Goal: Task Accomplishment & Management: Manage account settings

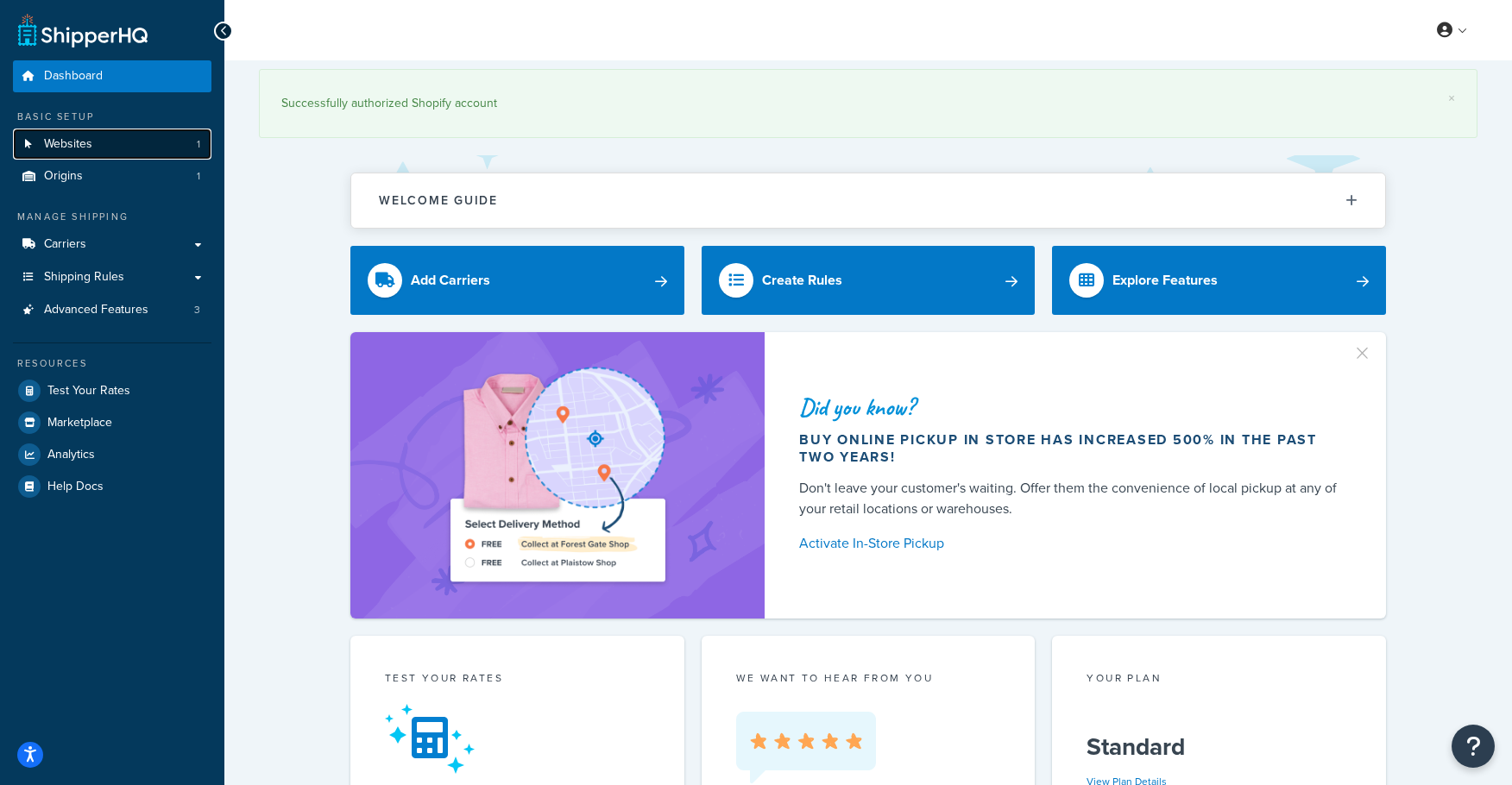
click at [93, 152] on link "Websites 1" at bounding box center [112, 144] width 199 height 32
click at [89, 177] on link "Origins 1" at bounding box center [112, 176] width 199 height 32
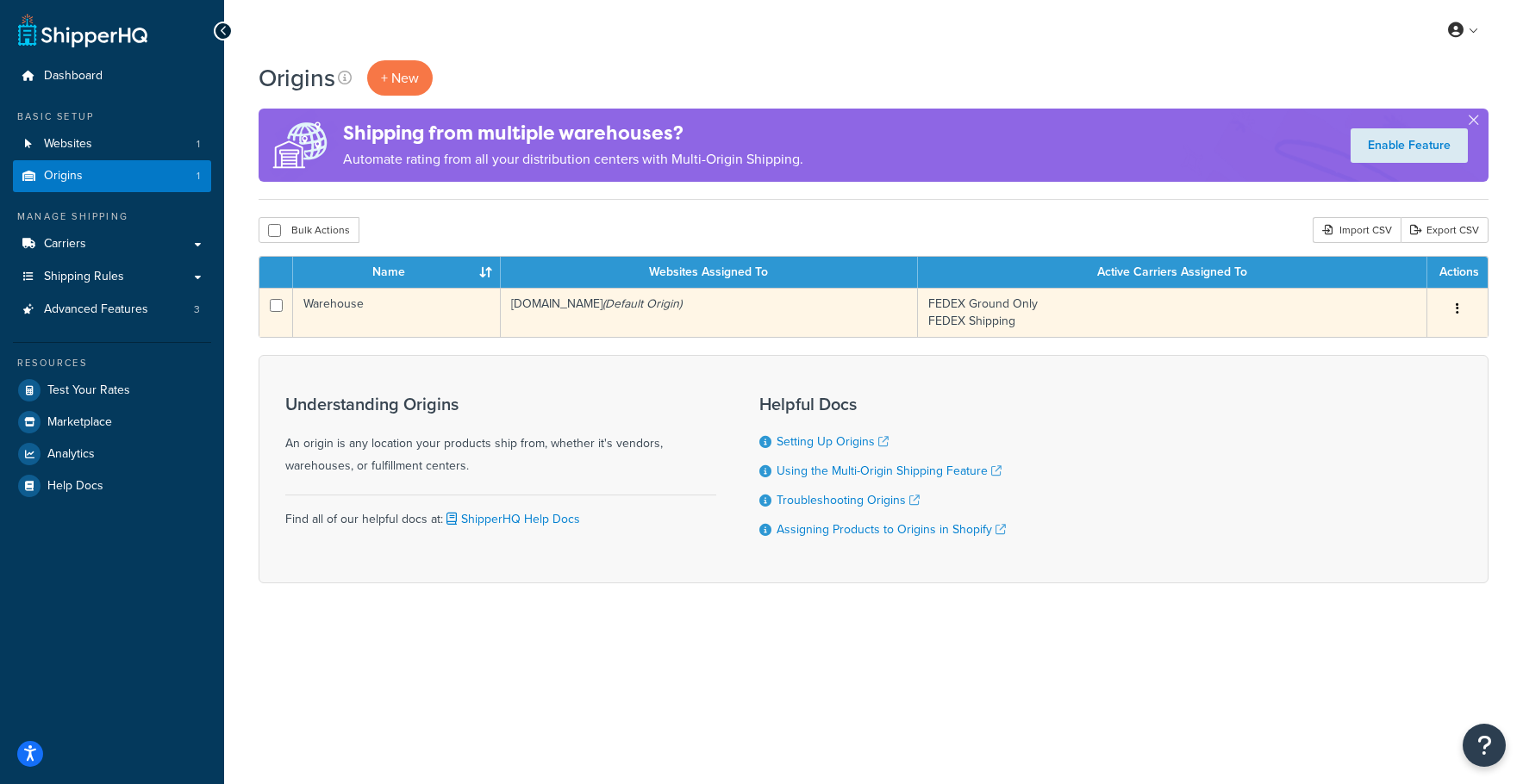
click at [399, 305] on td "Warehouse" at bounding box center [397, 312] width 208 height 49
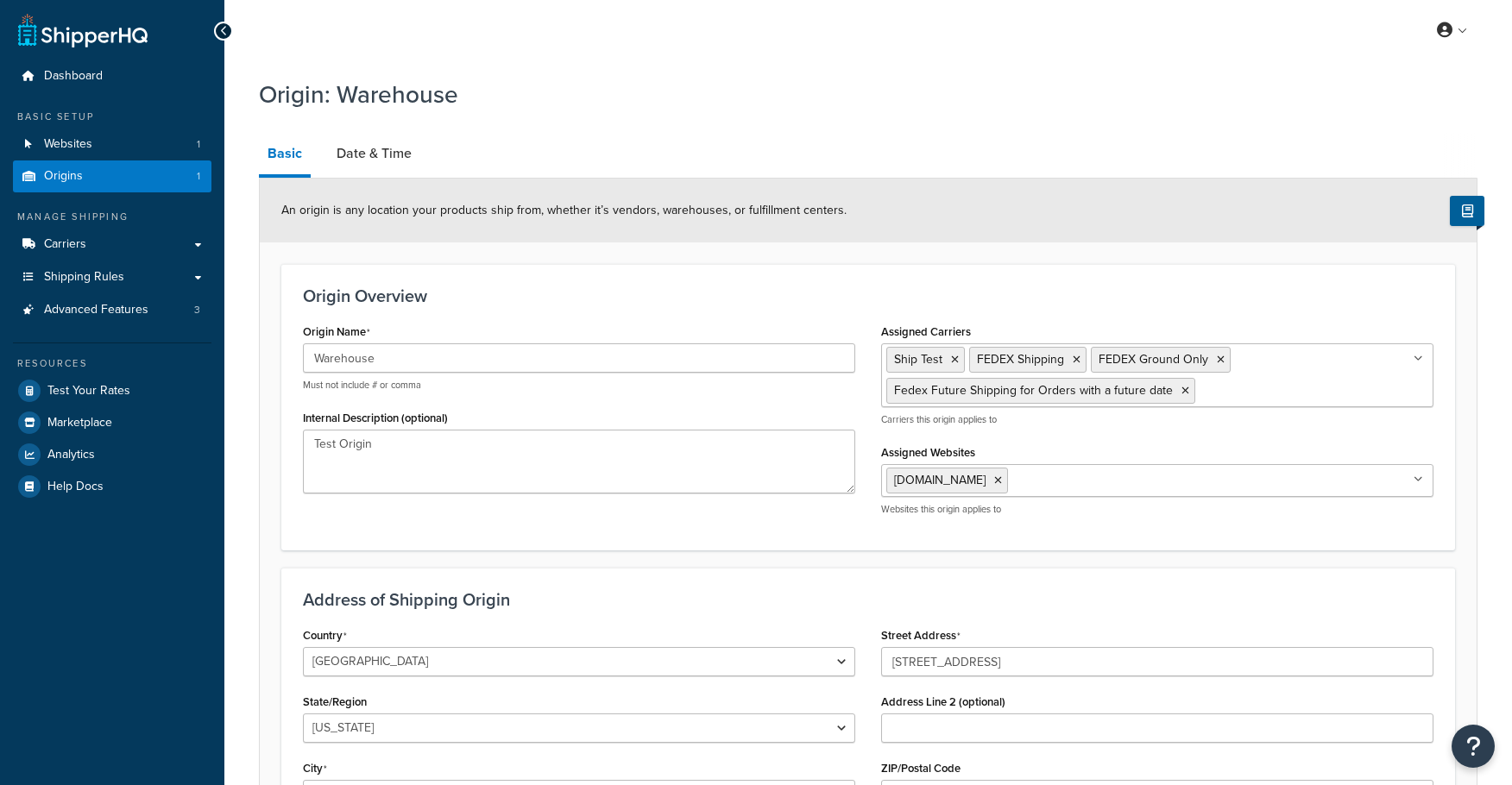
select select "30"
click at [368, 165] on link "Date & Time" at bounding box center [374, 153] width 93 height 41
select select "PER_SHIPPING_METHOD_TYPE"
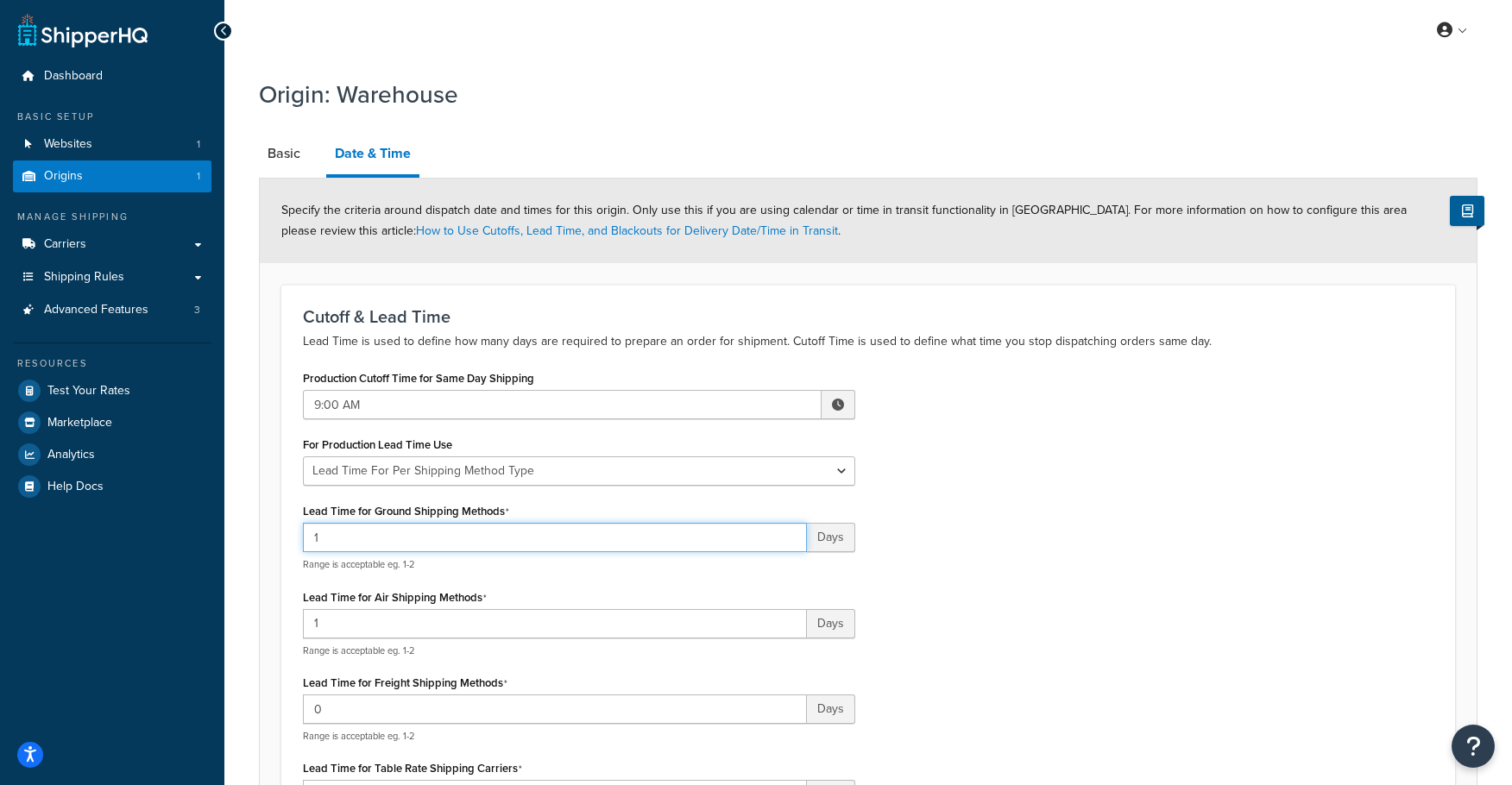
click at [340, 543] on input "1" at bounding box center [555, 538] width 504 height 30
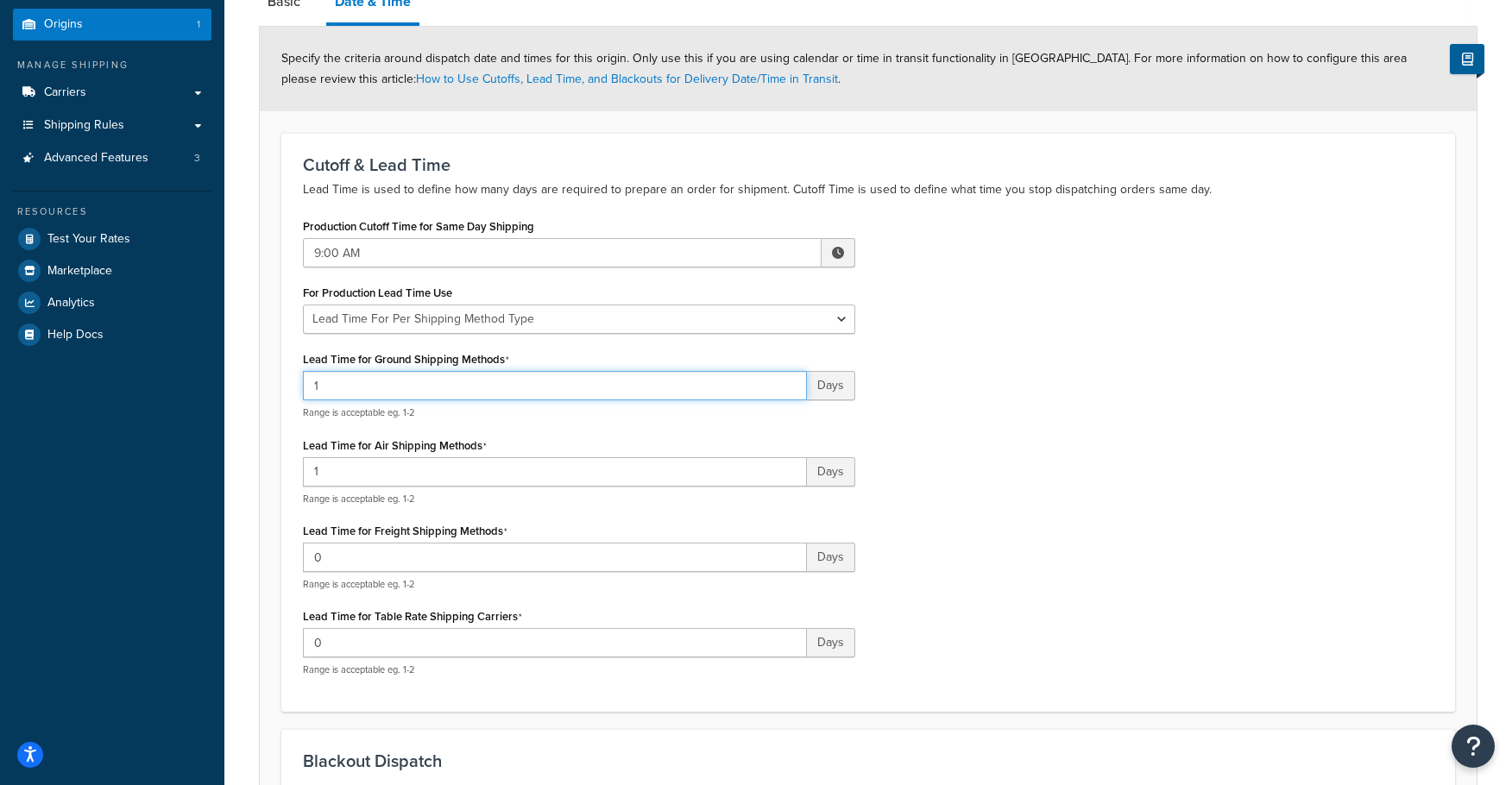
scroll to position [172, 0]
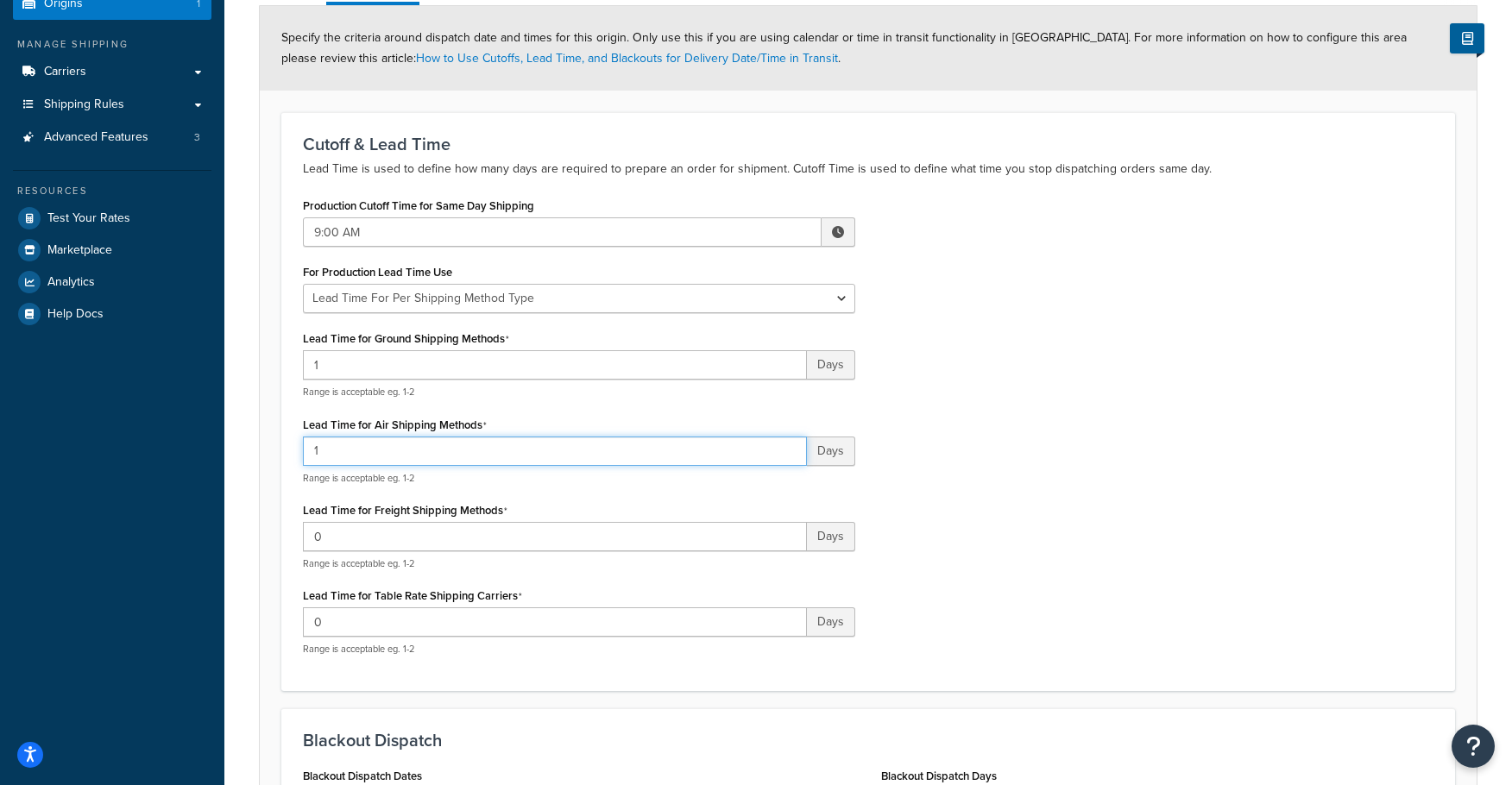
click at [423, 455] on input "1" at bounding box center [555, 452] width 504 height 30
type input "0"
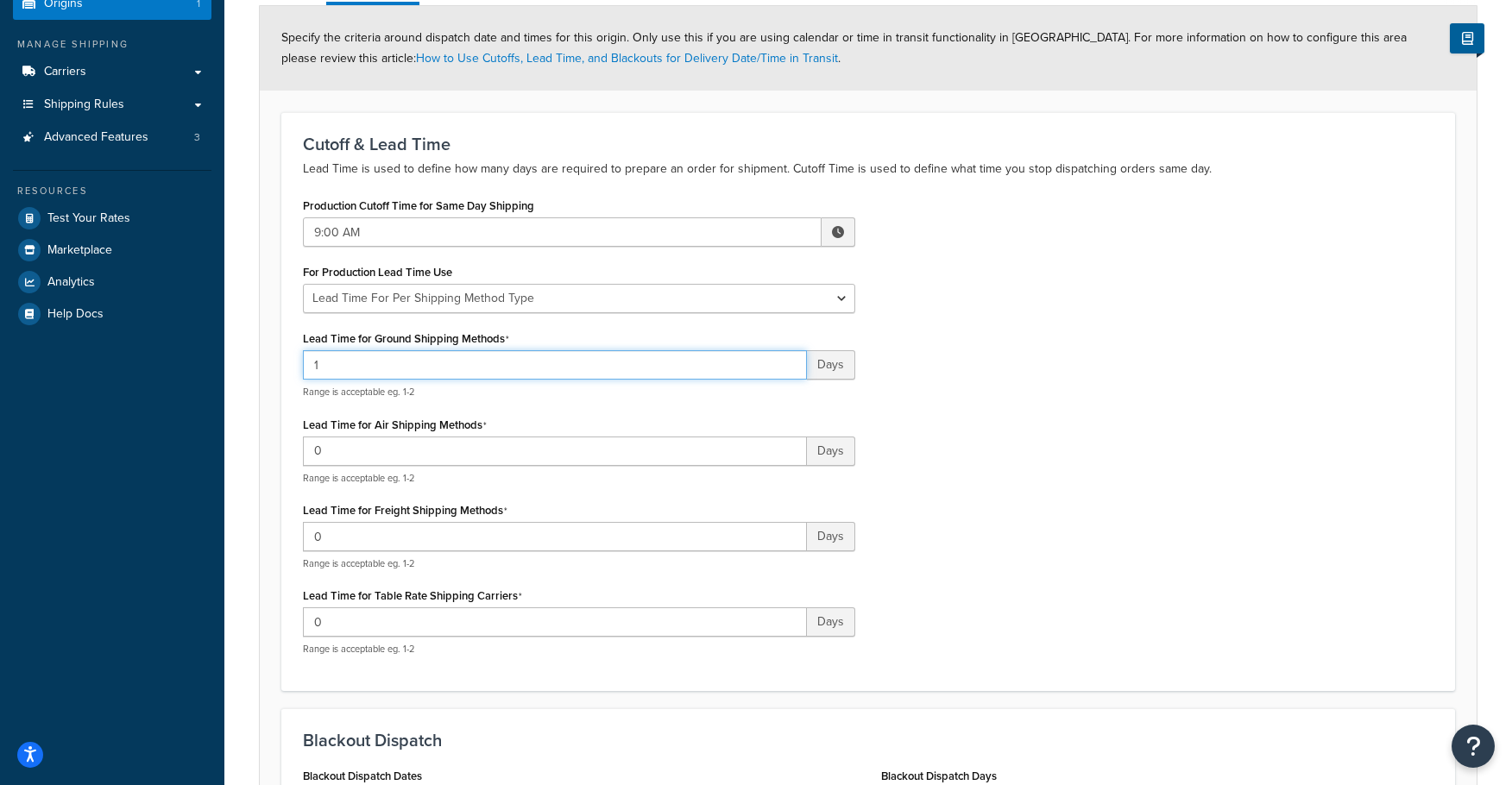
click at [385, 368] on input "1" at bounding box center [555, 365] width 504 height 30
type input "1-2"
click at [1030, 505] on div "Production Cutoff Time for Same Day Shipping 9:00 AM ▲ 9 ▼ : ▲ 00 ▼ ▲ AM ▼ For …" at bounding box center [867, 431] width 1156 height 476
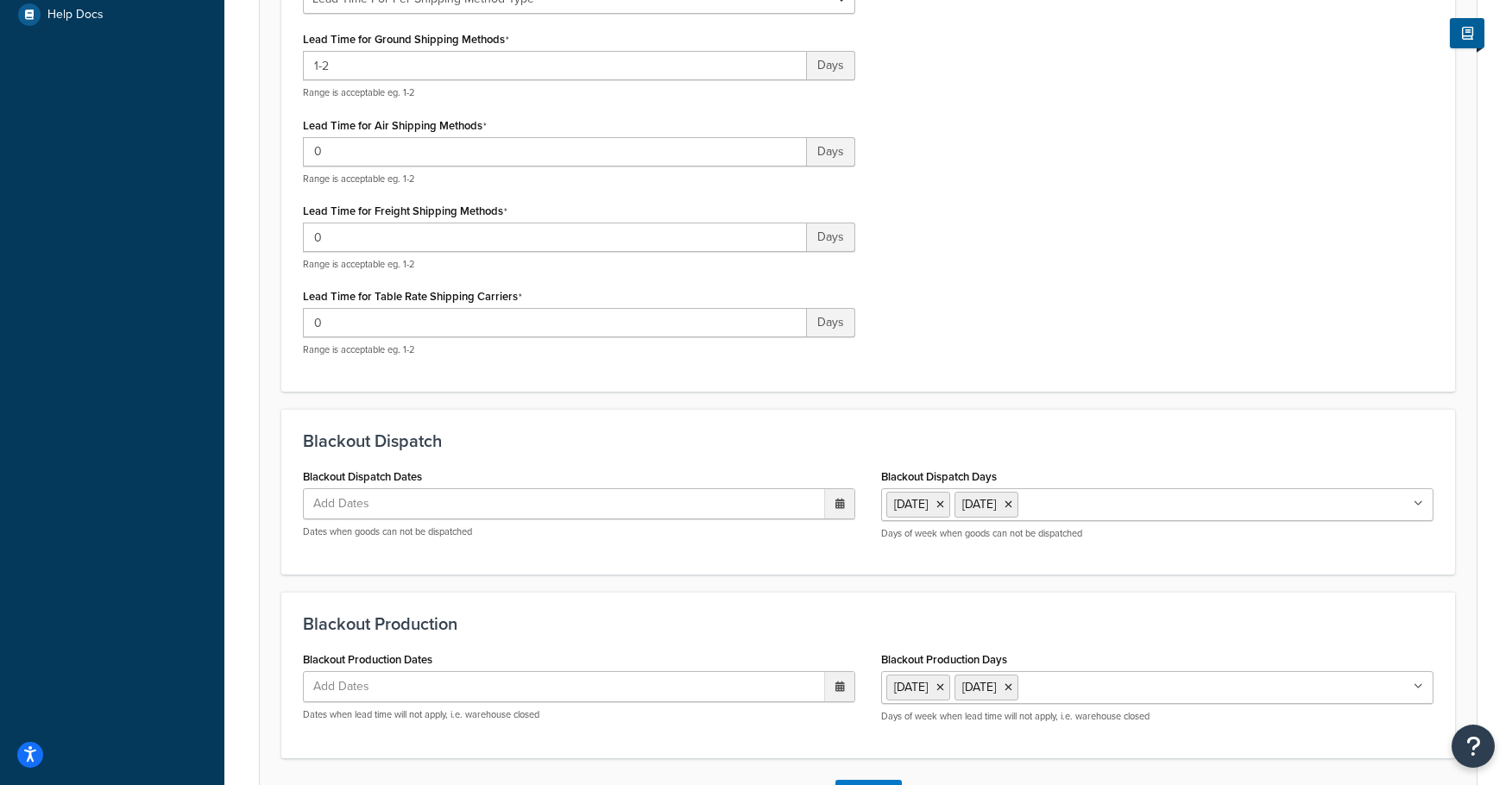
scroll to position [603, 0]
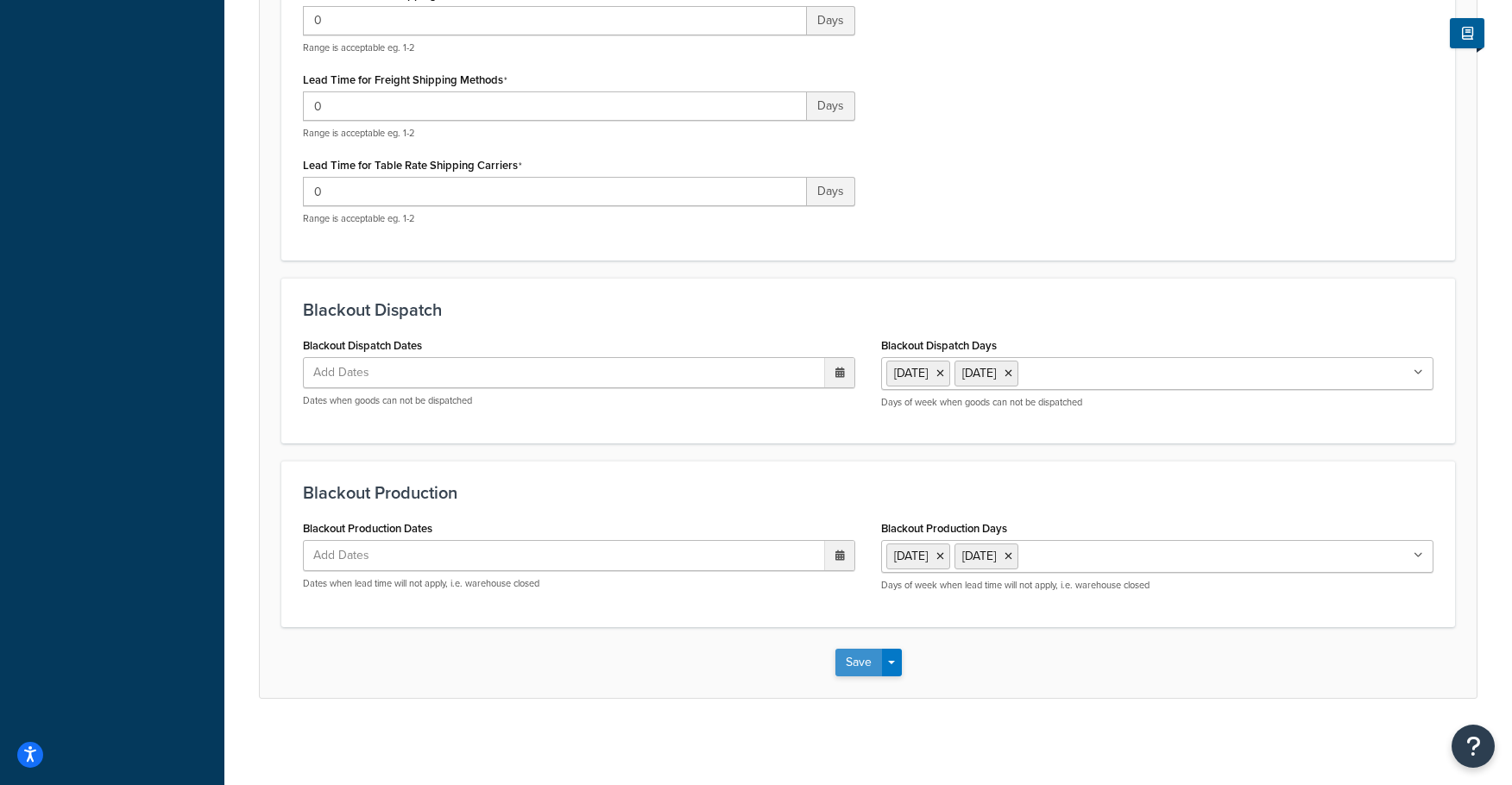
click at [870, 661] on button "Save" at bounding box center [858, 662] width 46 height 28
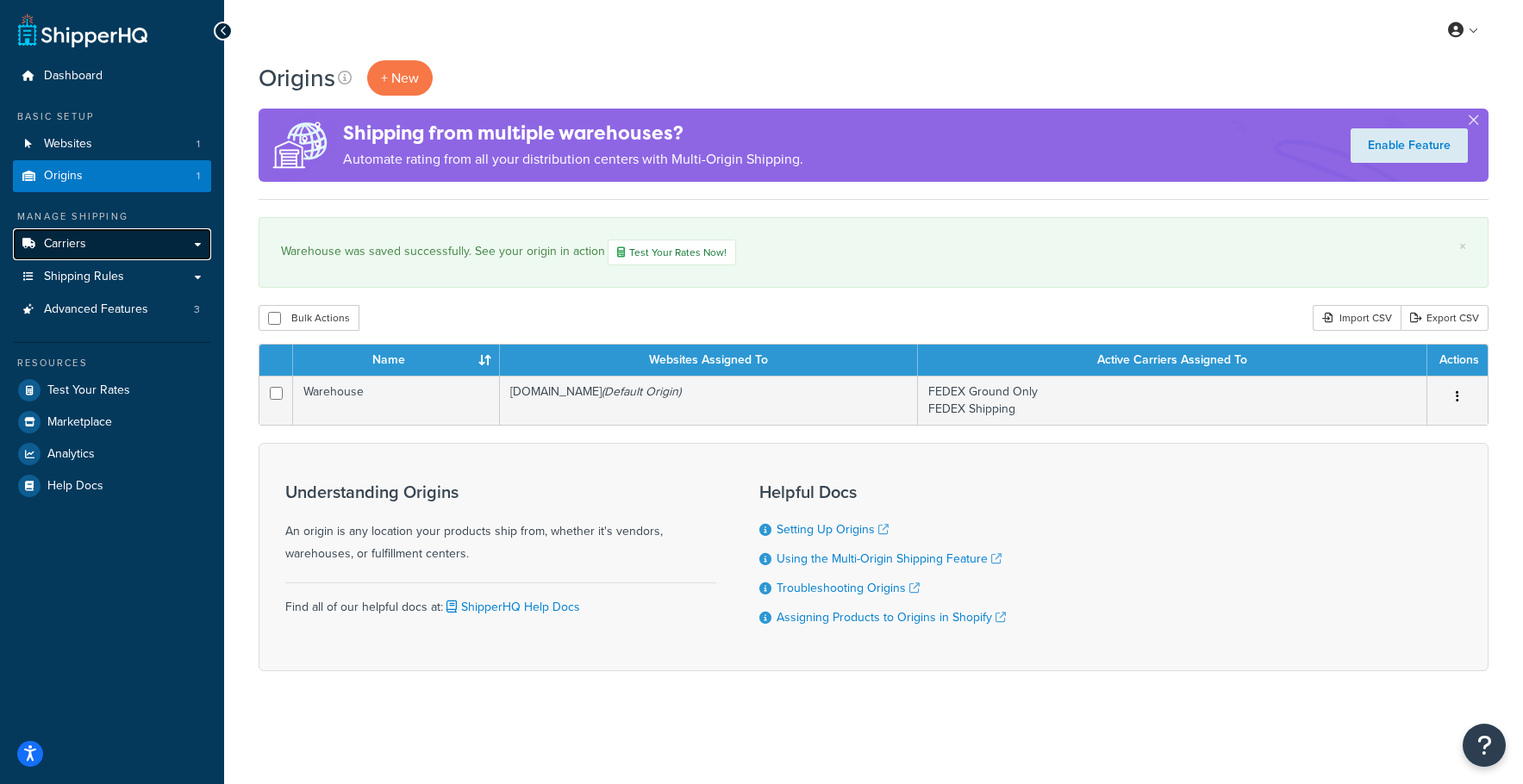
click at [78, 250] on span "Carriers" at bounding box center [65, 244] width 42 height 15
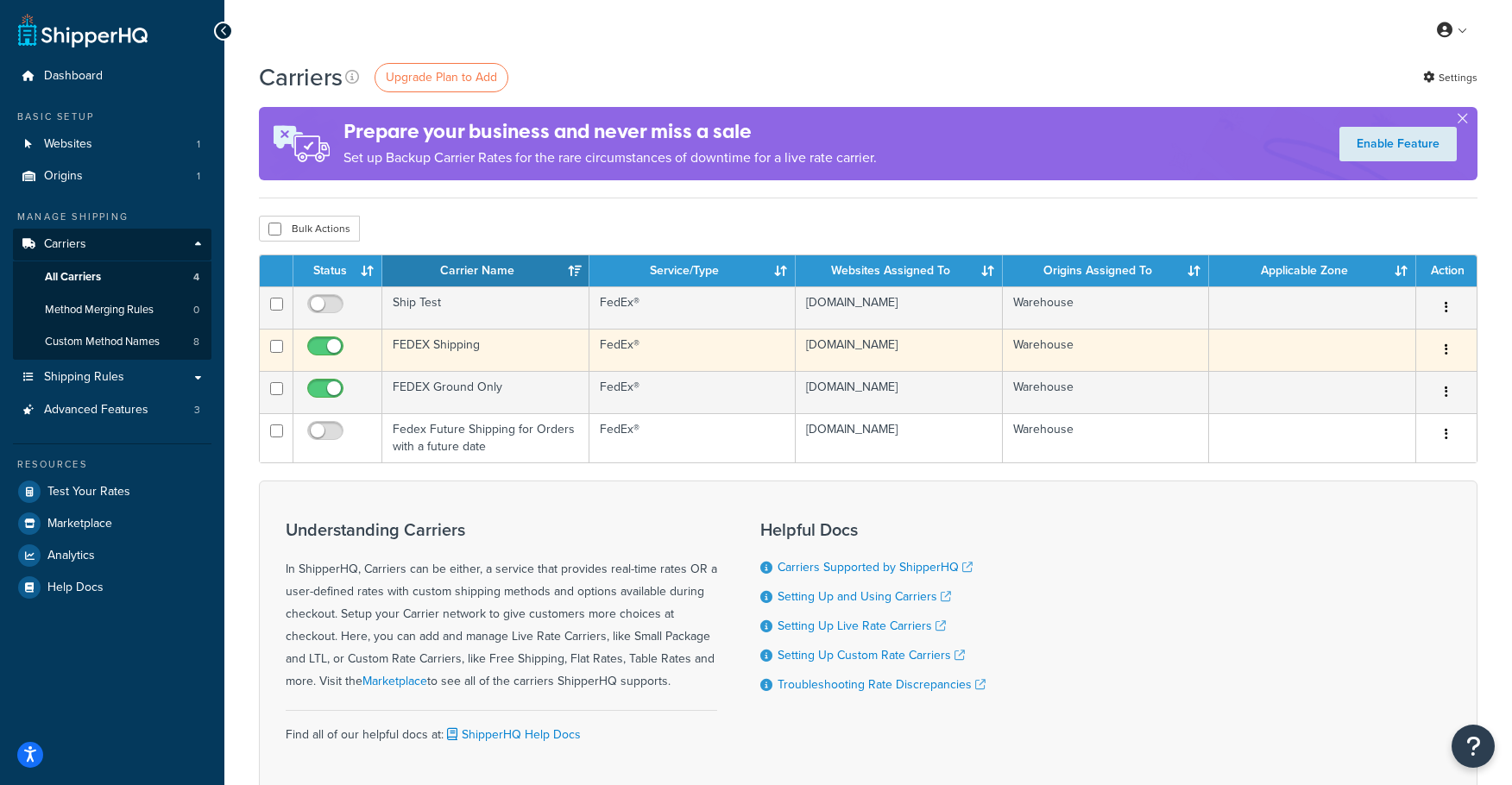
click at [487, 352] on td "FEDEX Shipping" at bounding box center [486, 350] width 207 height 42
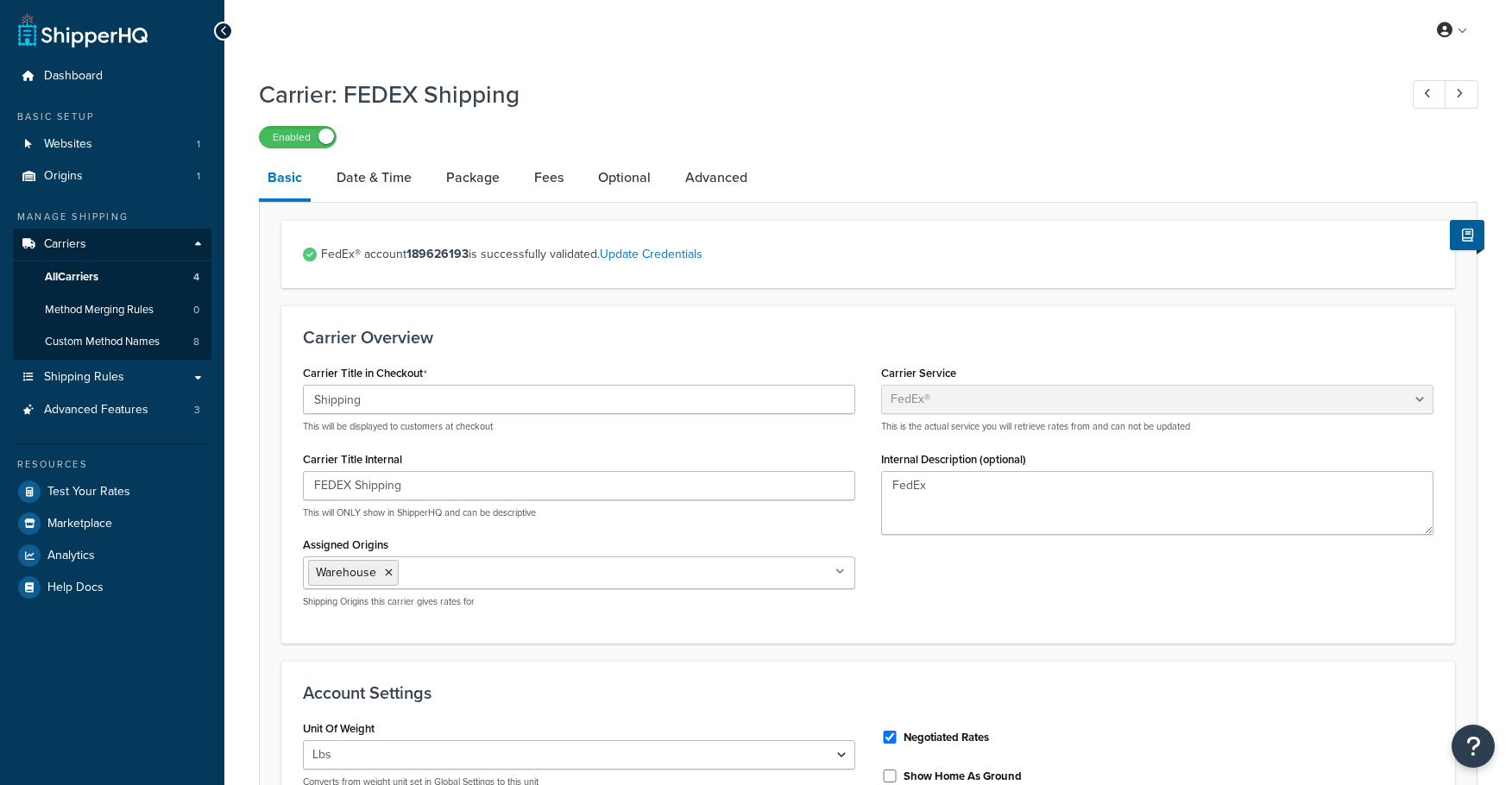
select select "fedEx"
select select "REGULAR_PICKUP"
select select "YOUR_PACKAGING"
click at [384, 188] on link "Date & Time" at bounding box center [374, 177] width 93 height 41
select select "yMMMEd"
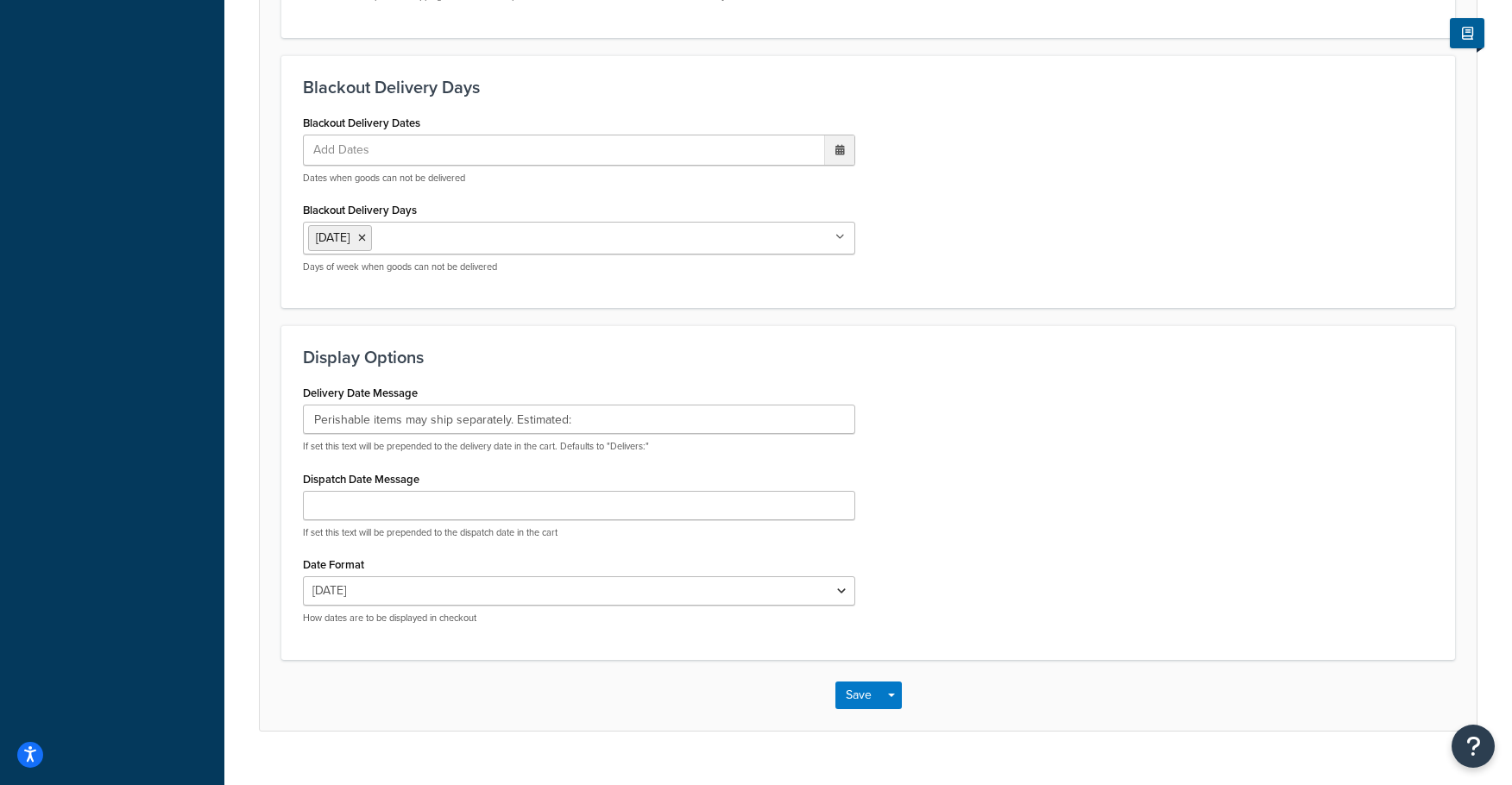
scroll to position [760, 0]
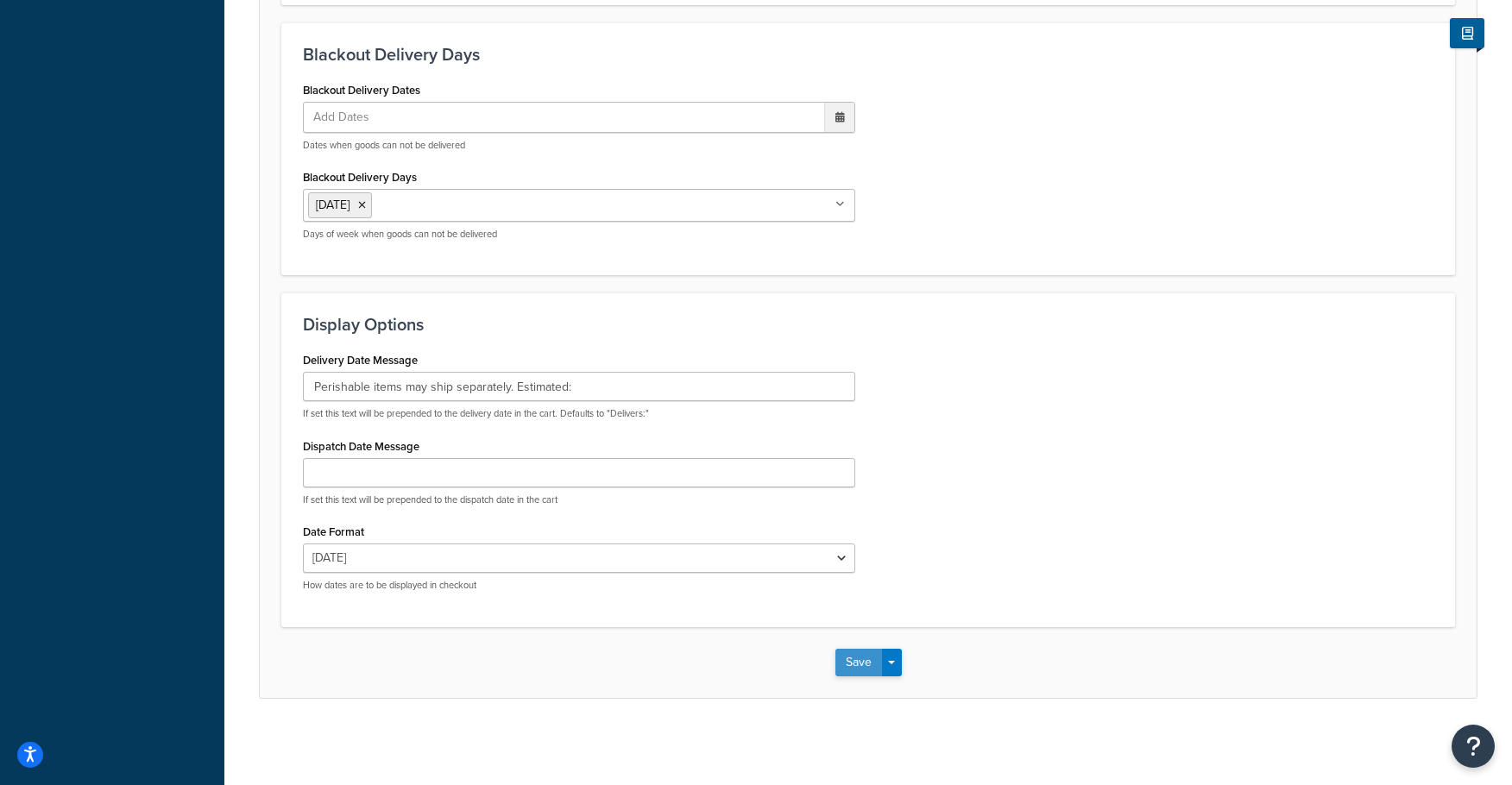
click at [848, 665] on button "Save" at bounding box center [858, 662] width 46 height 28
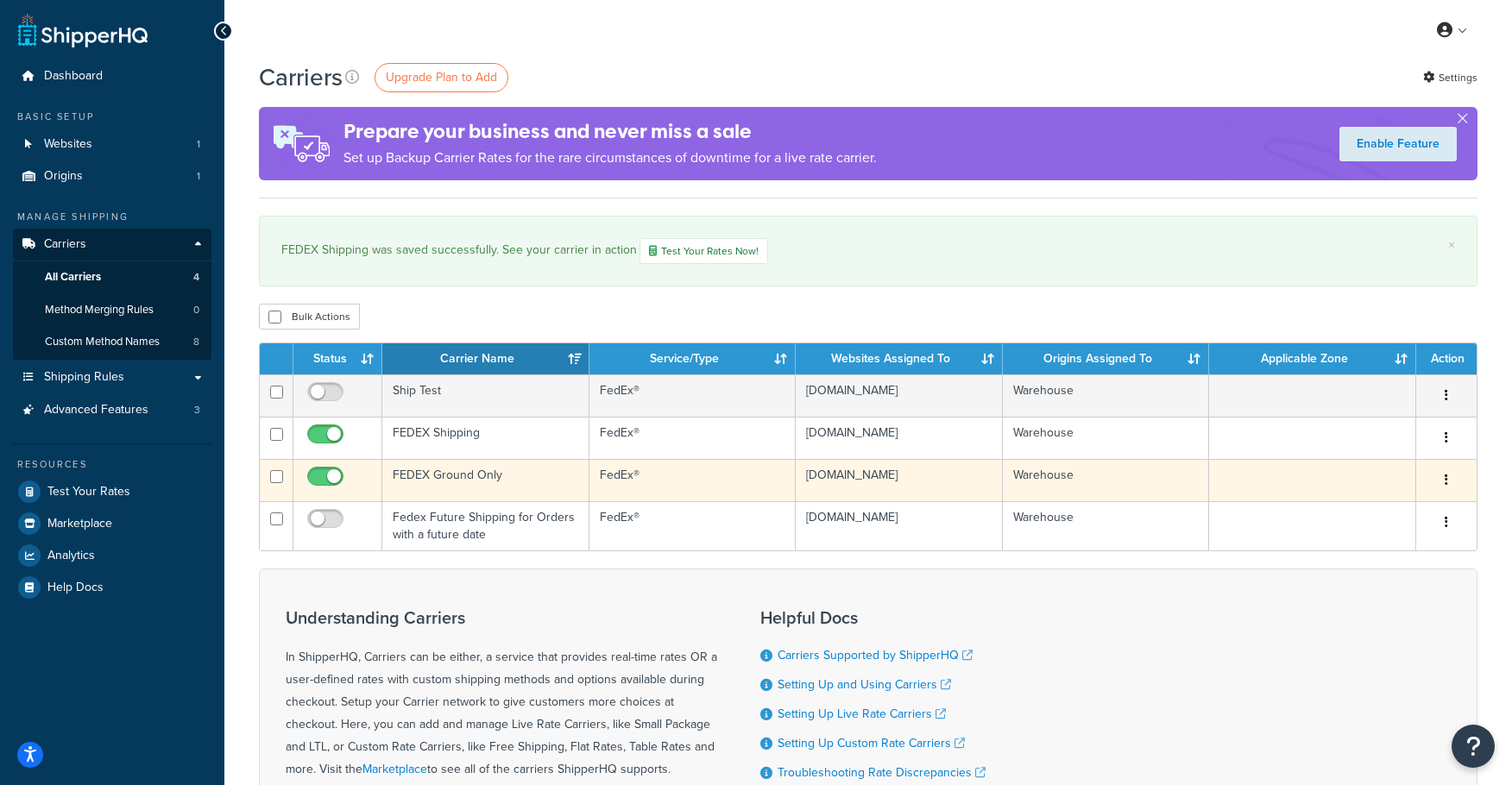
click at [494, 481] on td "FEDEX Ground Only" at bounding box center [486, 480] width 207 height 42
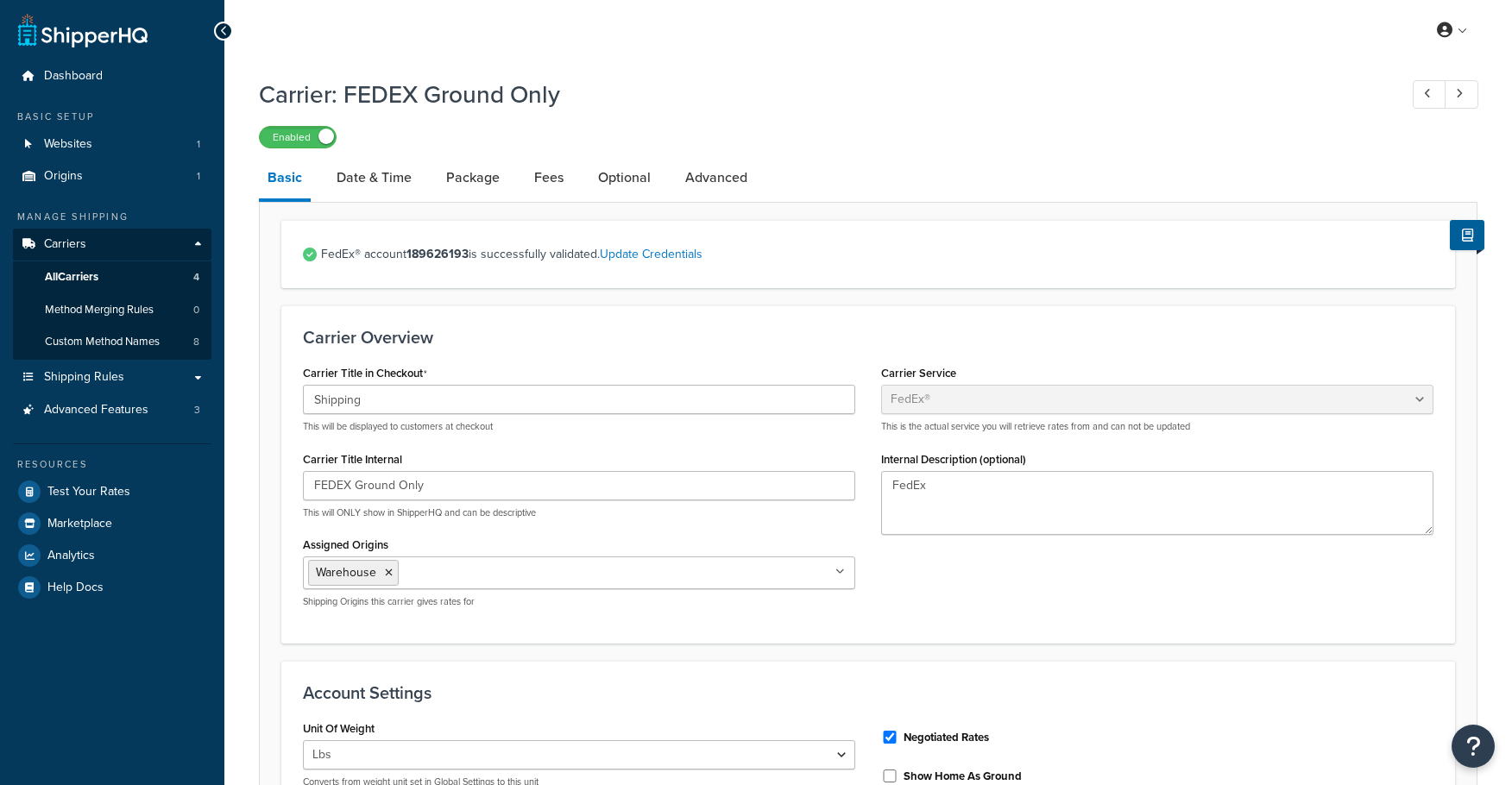
select select "fedEx"
select select "REGULAR_PICKUP"
select select "YOUR_PACKAGING"
click at [396, 181] on link "Date & Time" at bounding box center [374, 177] width 93 height 41
select select "yMEd"
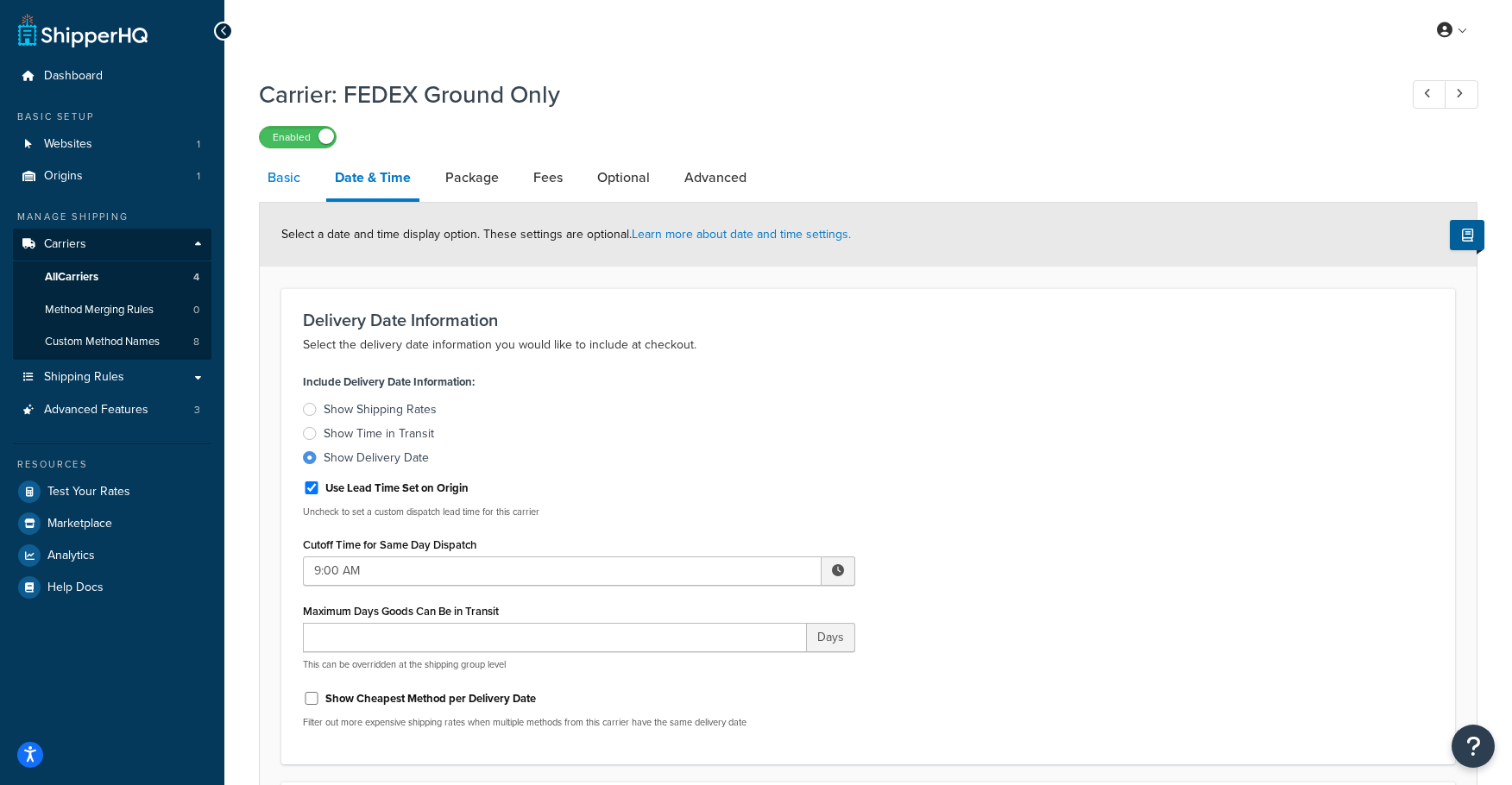
click at [293, 181] on link "Basic" at bounding box center [284, 177] width 50 height 41
select select "fedEx"
select select "REGULAR_PICKUP"
select select "YOUR_PACKAGING"
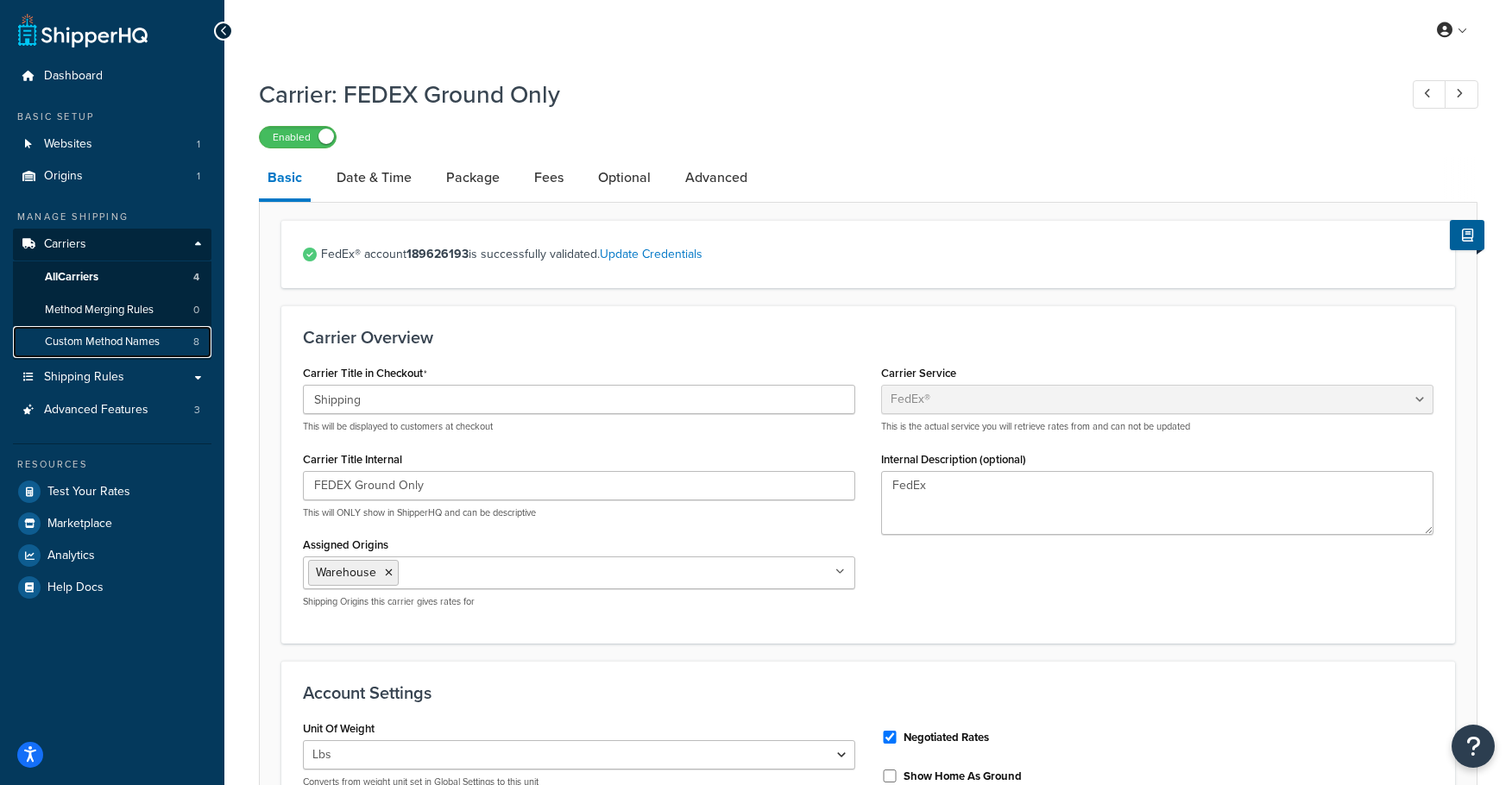
click at [109, 347] on span "Custom Method Names" at bounding box center [102, 342] width 115 height 15
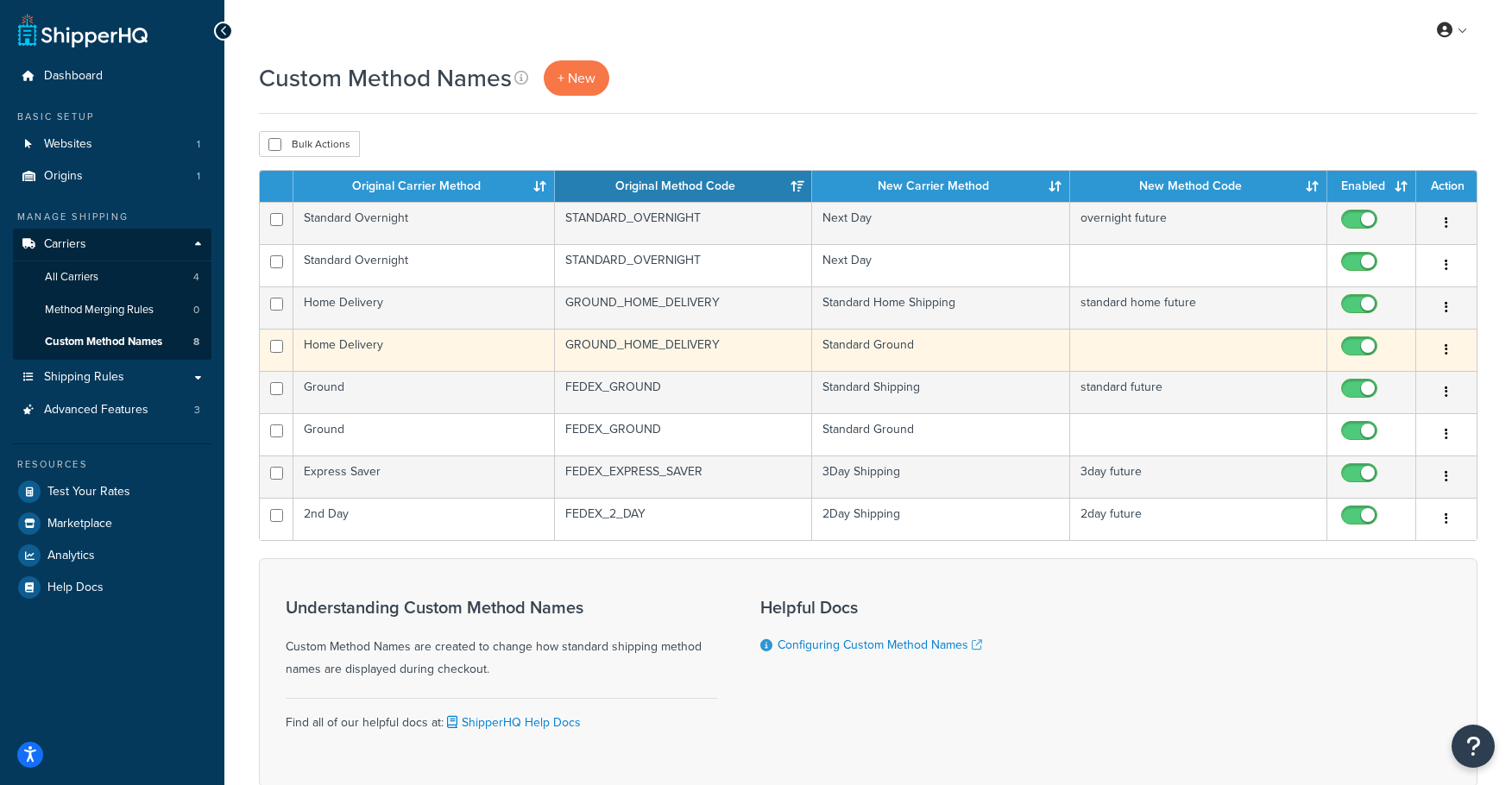
click at [665, 351] on td "GROUND_HOME_DELIVERY" at bounding box center [683, 350] width 257 height 42
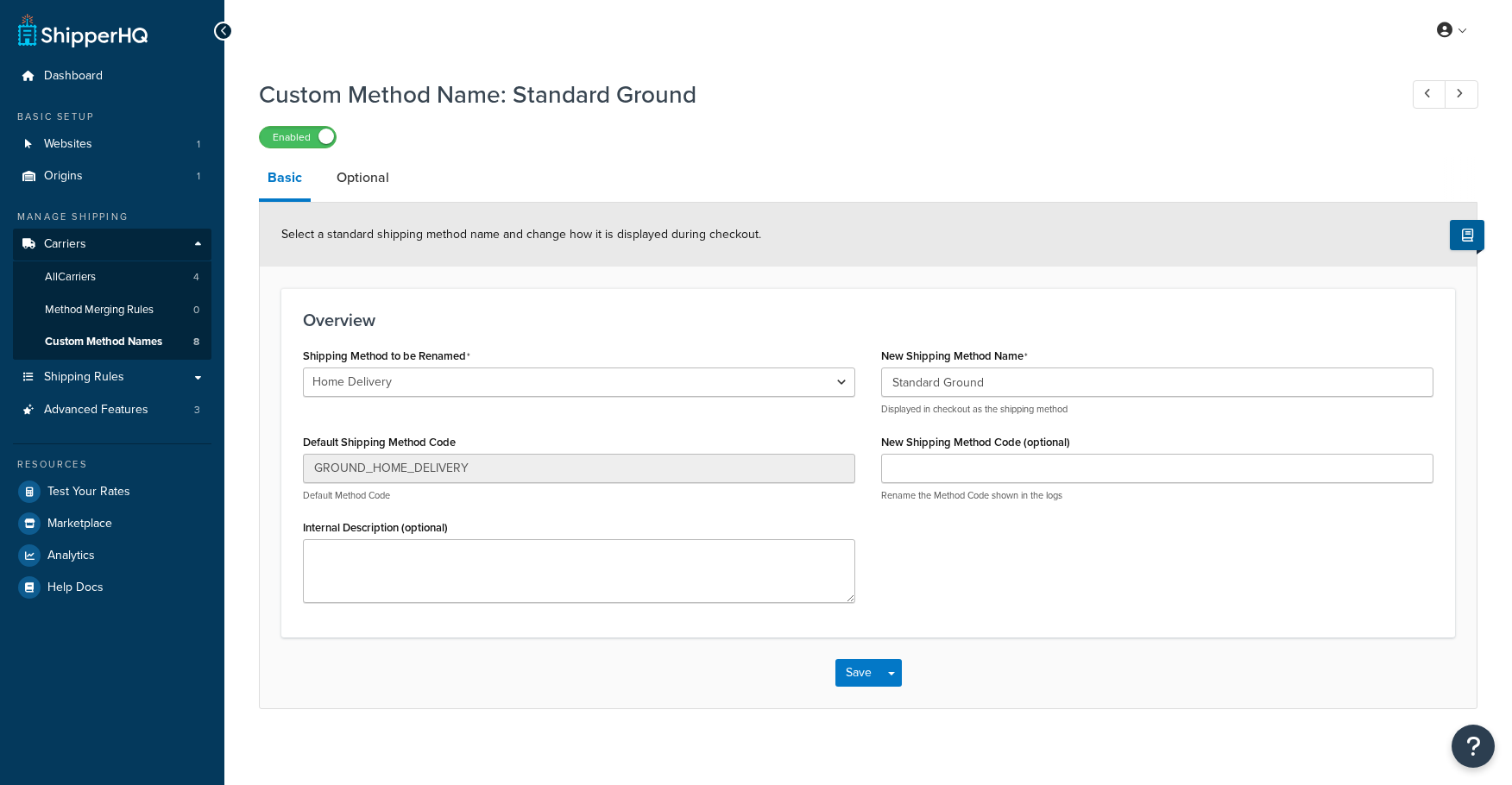
select select "601633"
click at [359, 181] on link "Optional" at bounding box center [363, 177] width 70 height 41
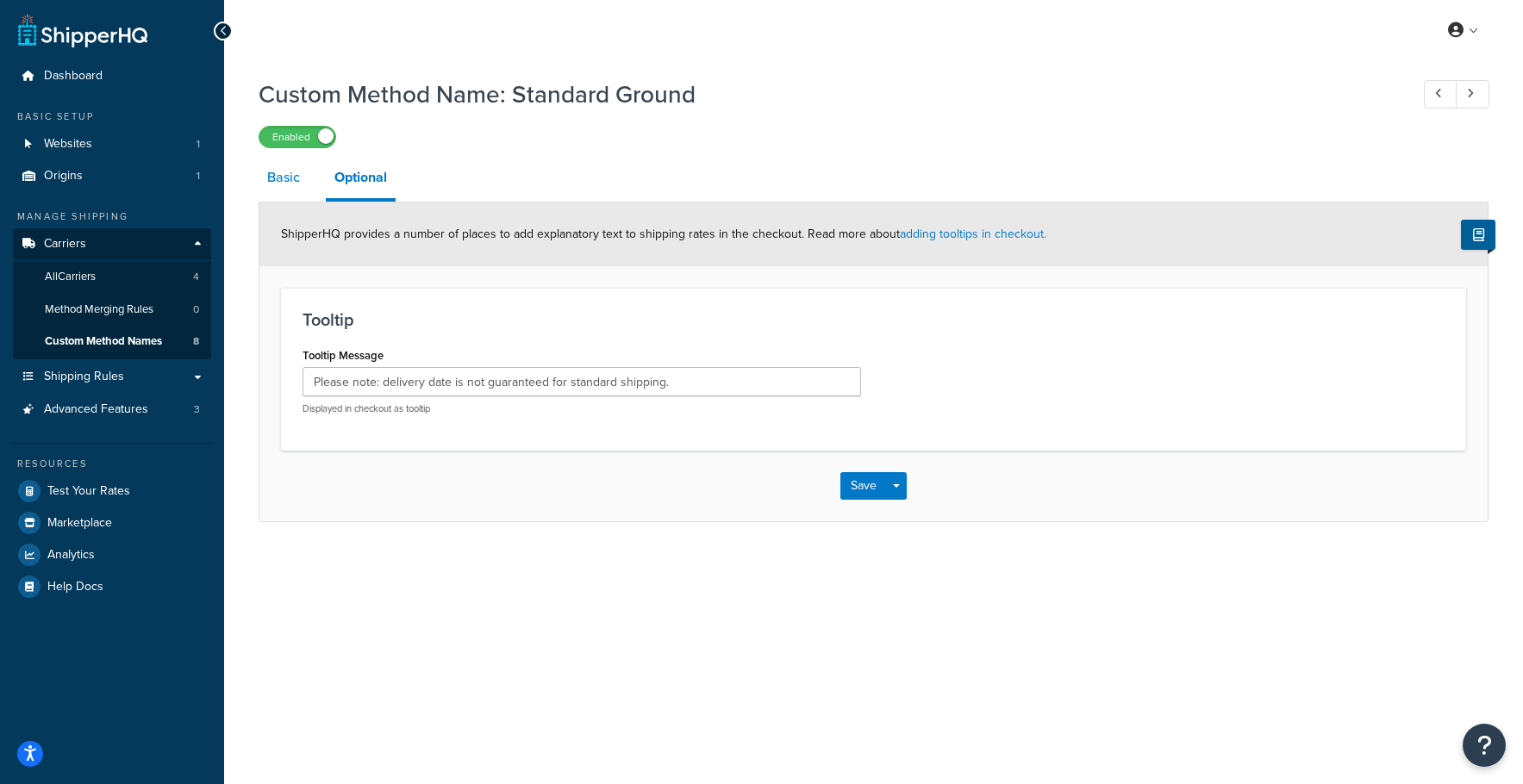
click at [270, 177] on link "Basic" at bounding box center [283, 177] width 50 height 41
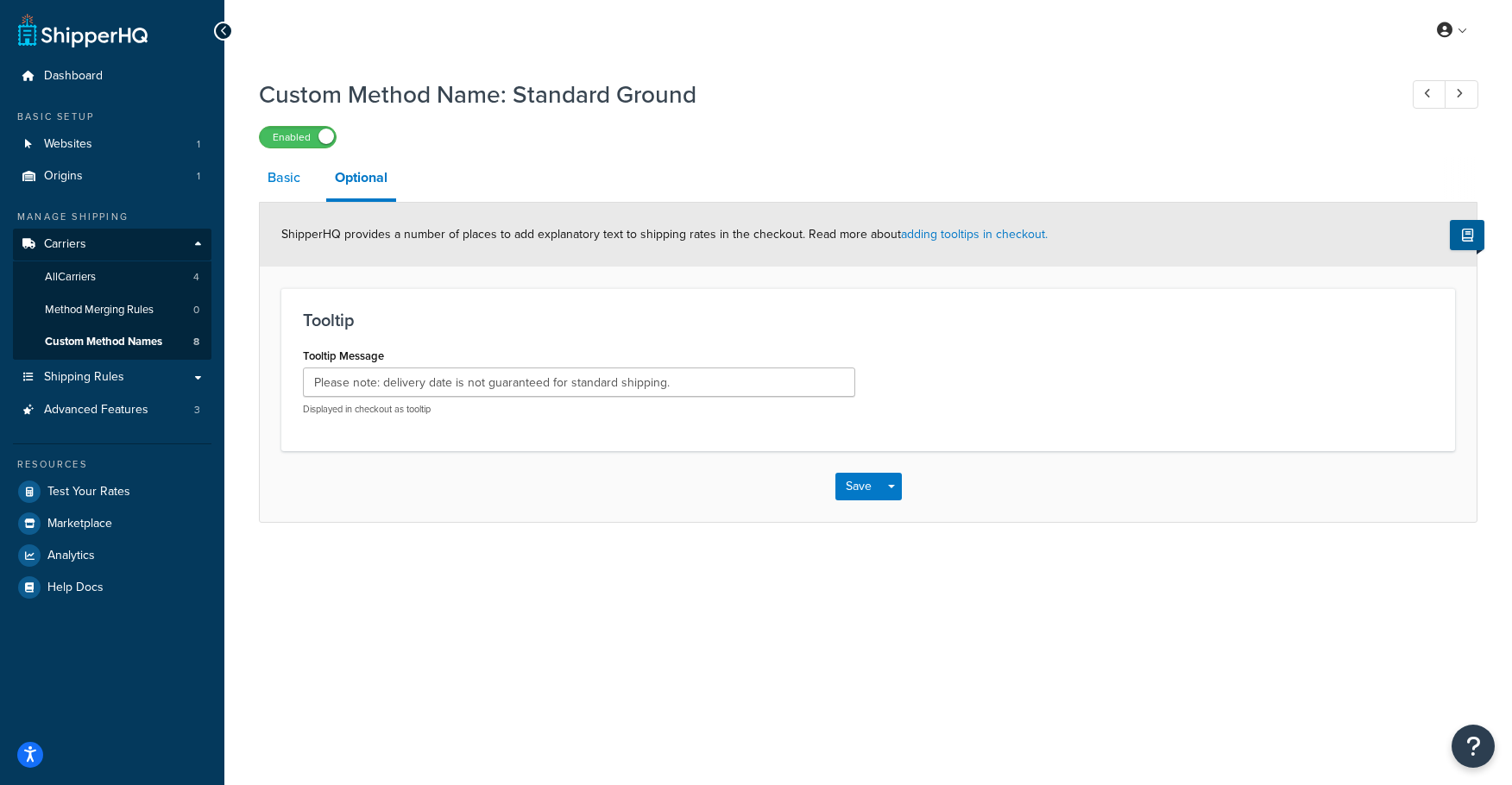
select select "601633"
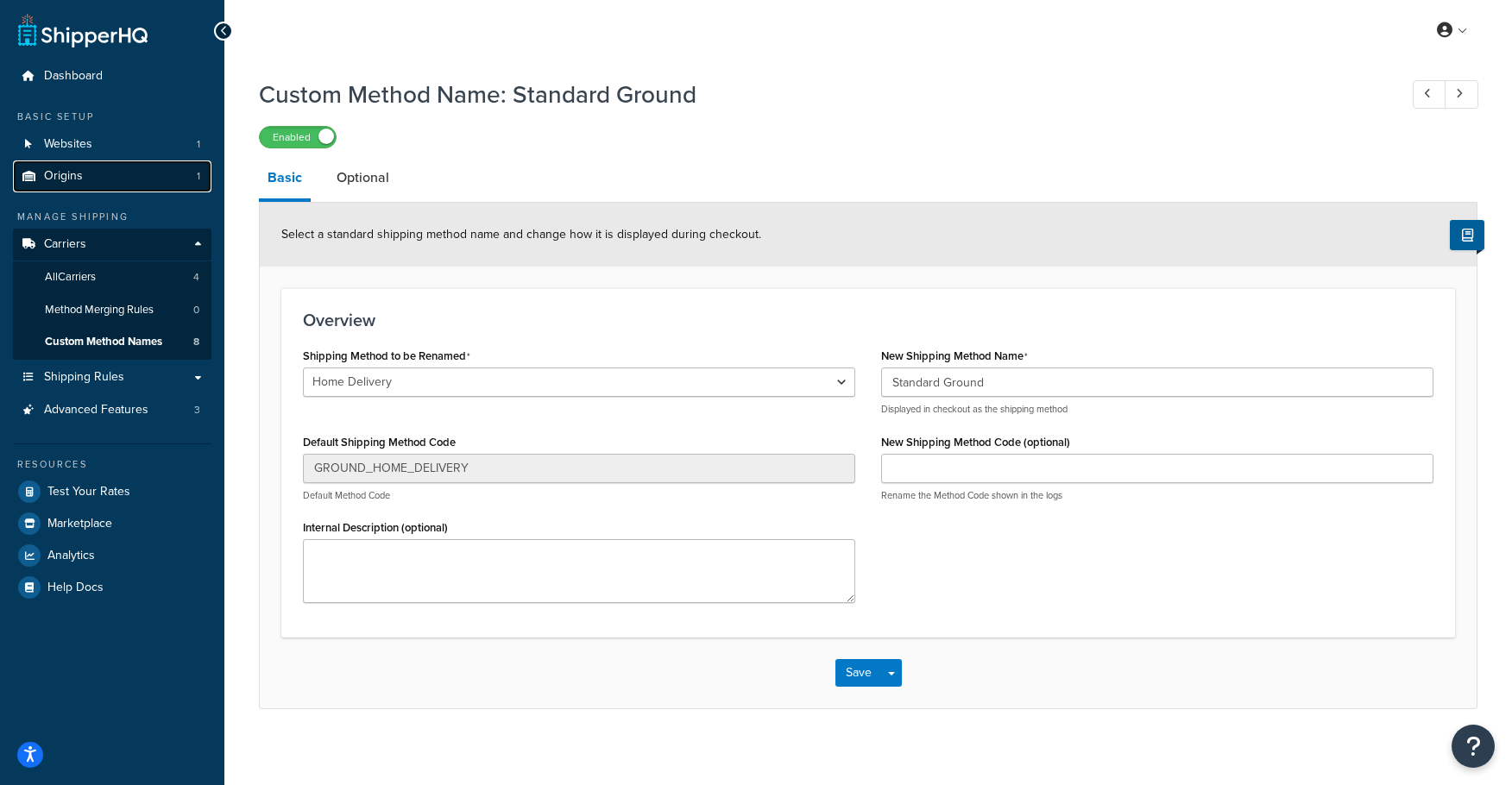
click at [86, 186] on link "Origins 1" at bounding box center [112, 176] width 199 height 32
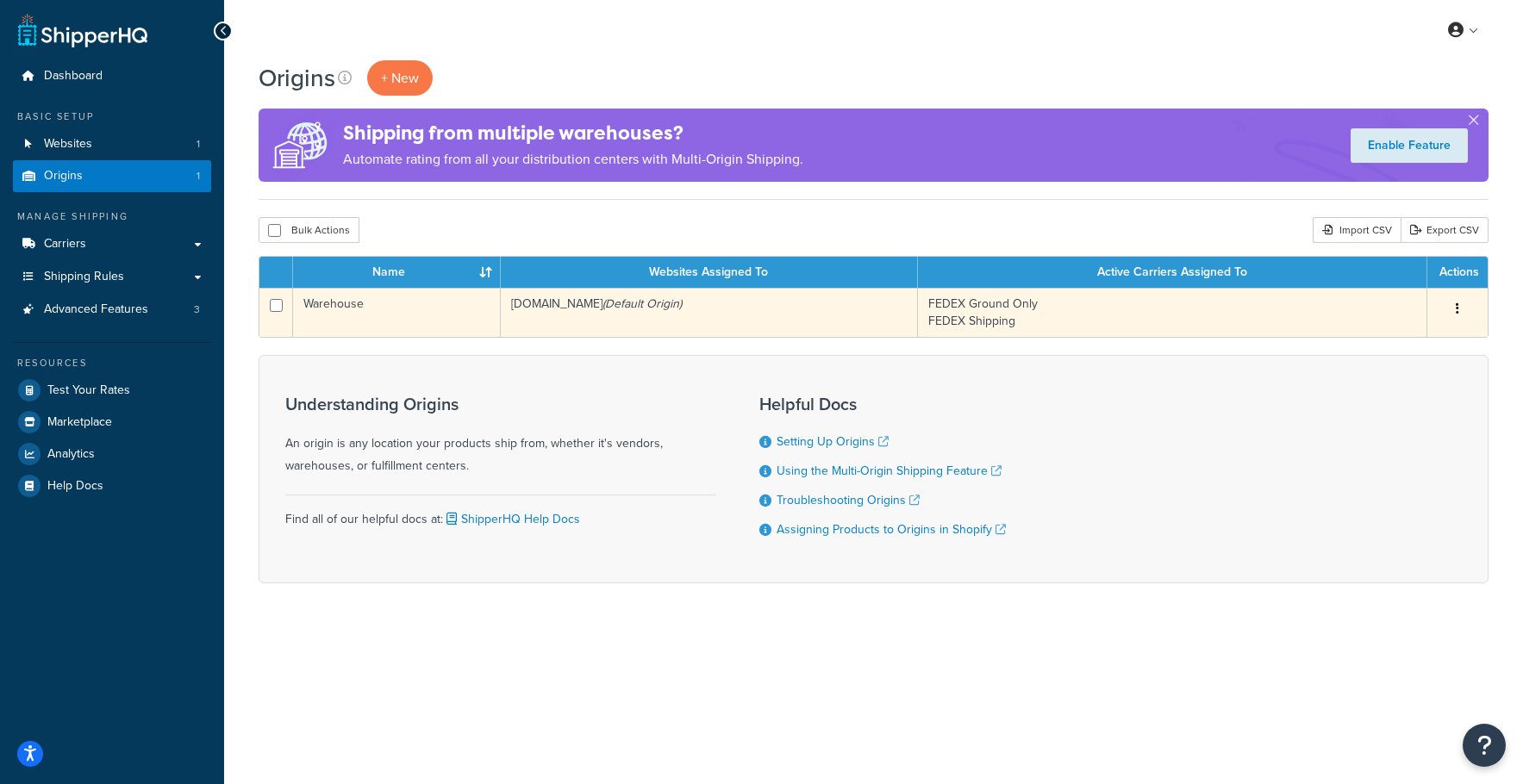
click at [410, 314] on td "Warehouse" at bounding box center [397, 312] width 208 height 49
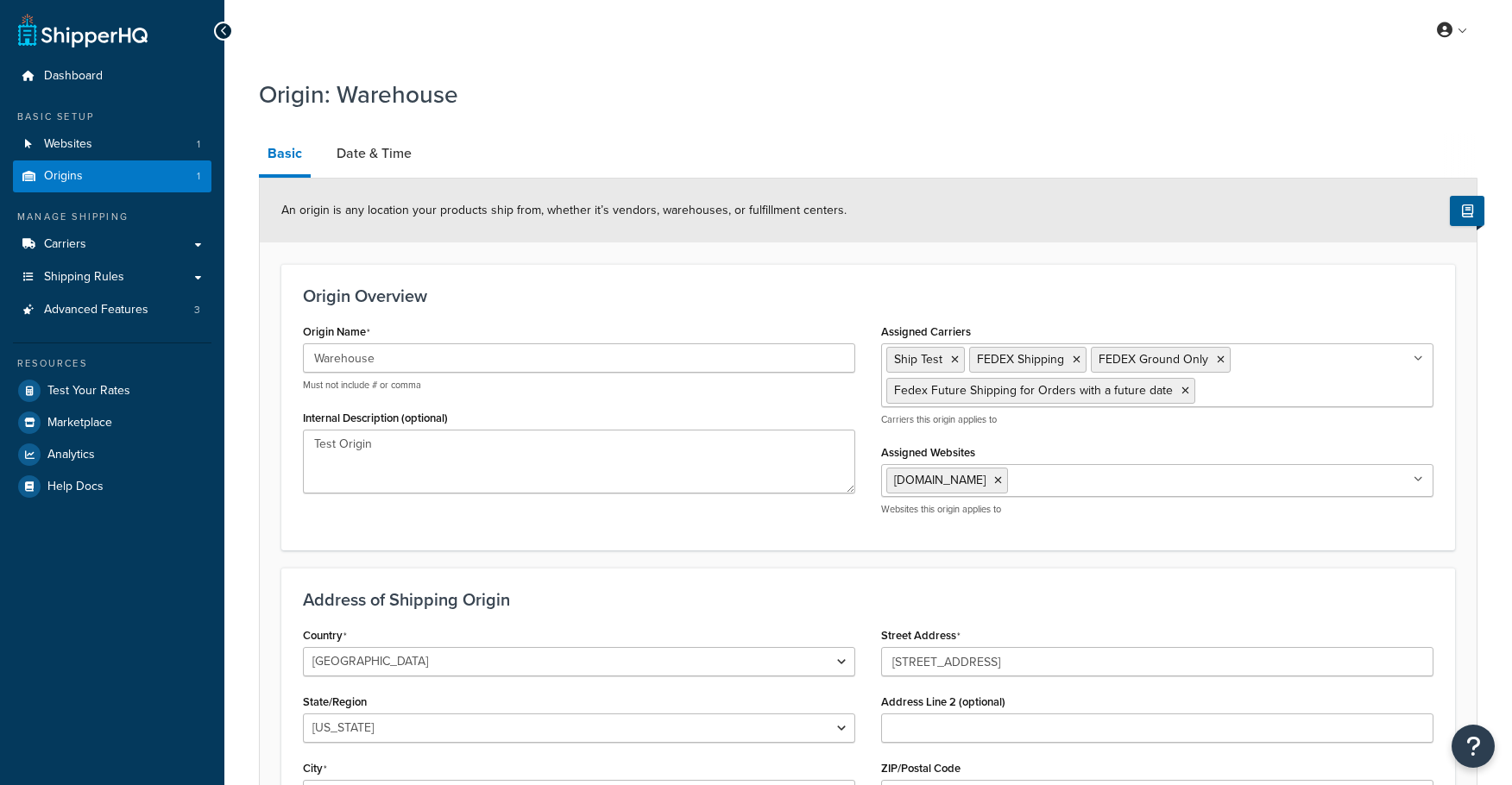
select select "30"
click at [346, 155] on link "Date & Time" at bounding box center [374, 153] width 93 height 41
select select "PER_SHIPPING_METHOD_TYPE"
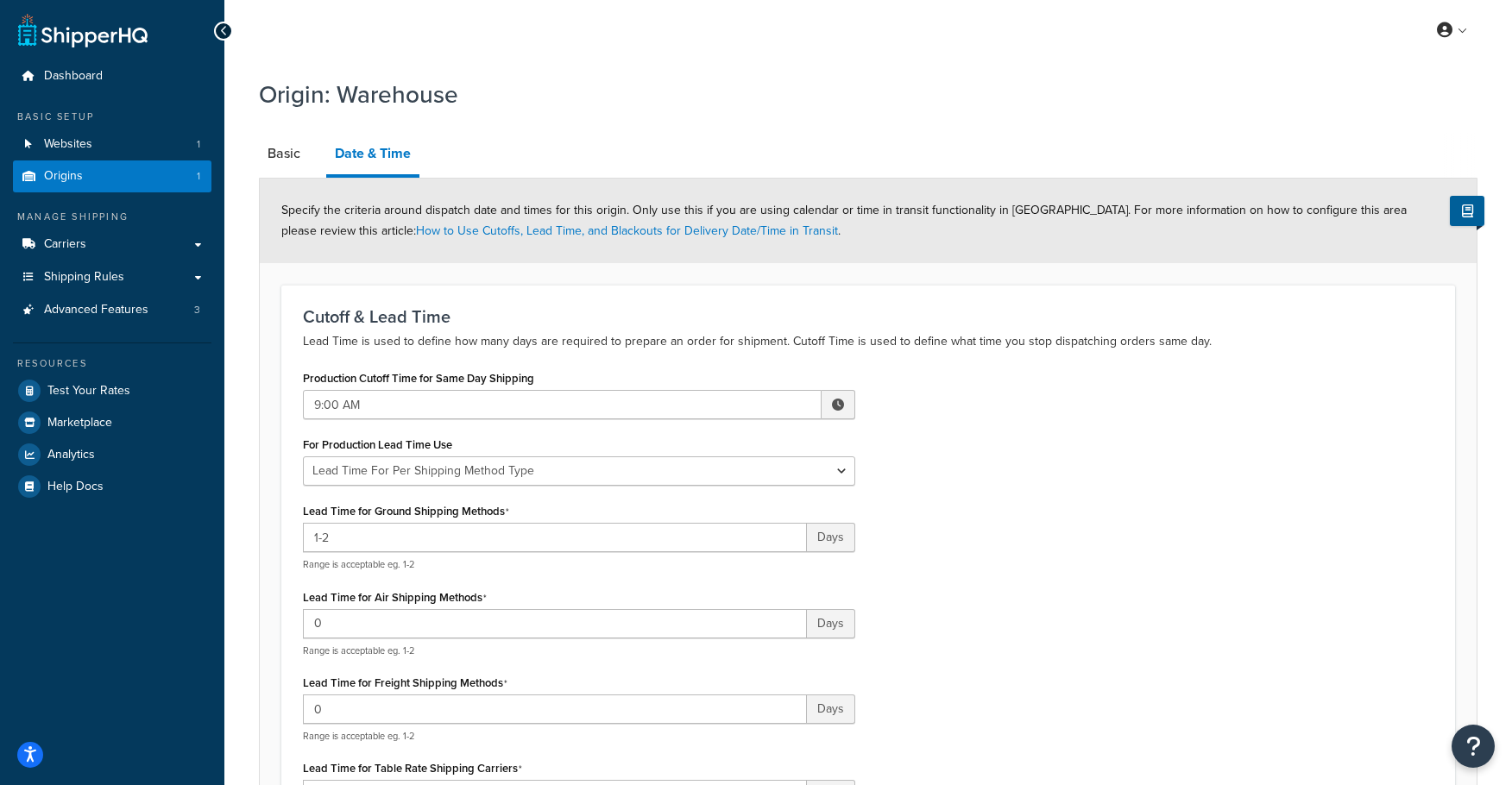
scroll to position [87, 0]
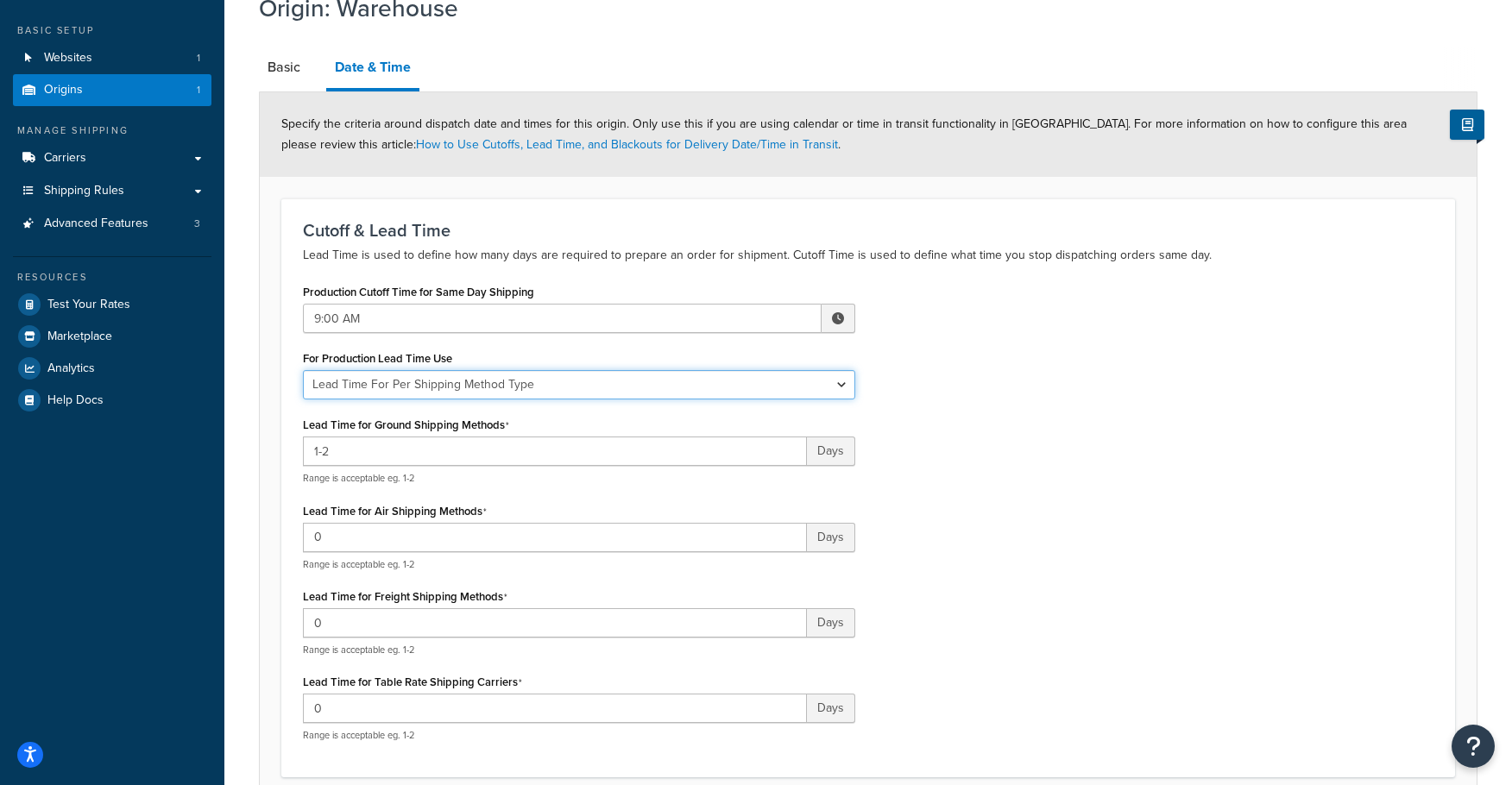
click at [564, 391] on select "Global Lead Time For This Origin Lead Time For Per Shipping Method Type" at bounding box center [578, 385] width 552 height 30
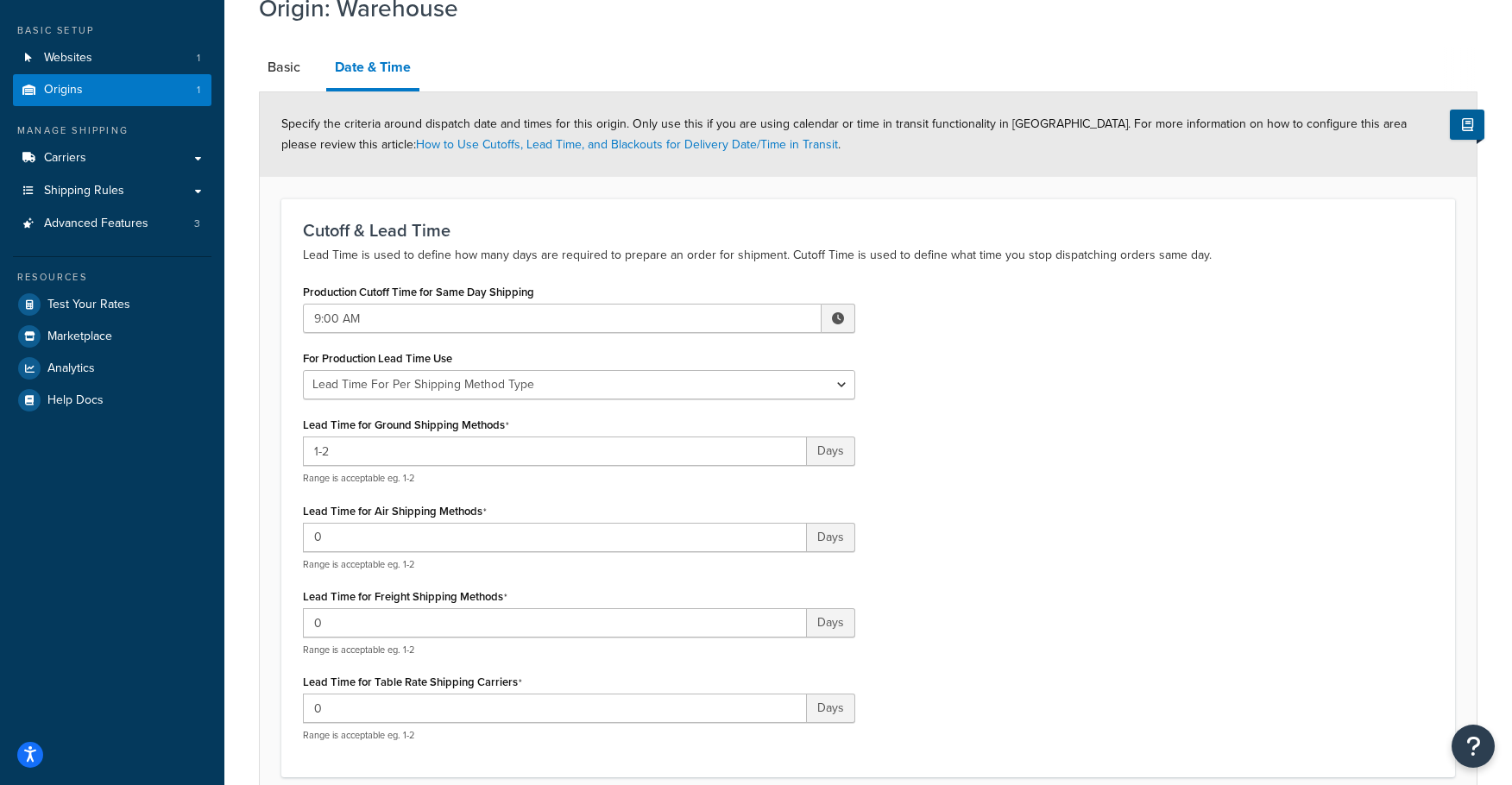
click at [1095, 494] on div "Production Cutoff Time for Same Day Shipping 9:00 AM ▲ 9 ▼ : ▲ 00 ▼ ▲ AM ▼ For …" at bounding box center [867, 517] width 1156 height 476
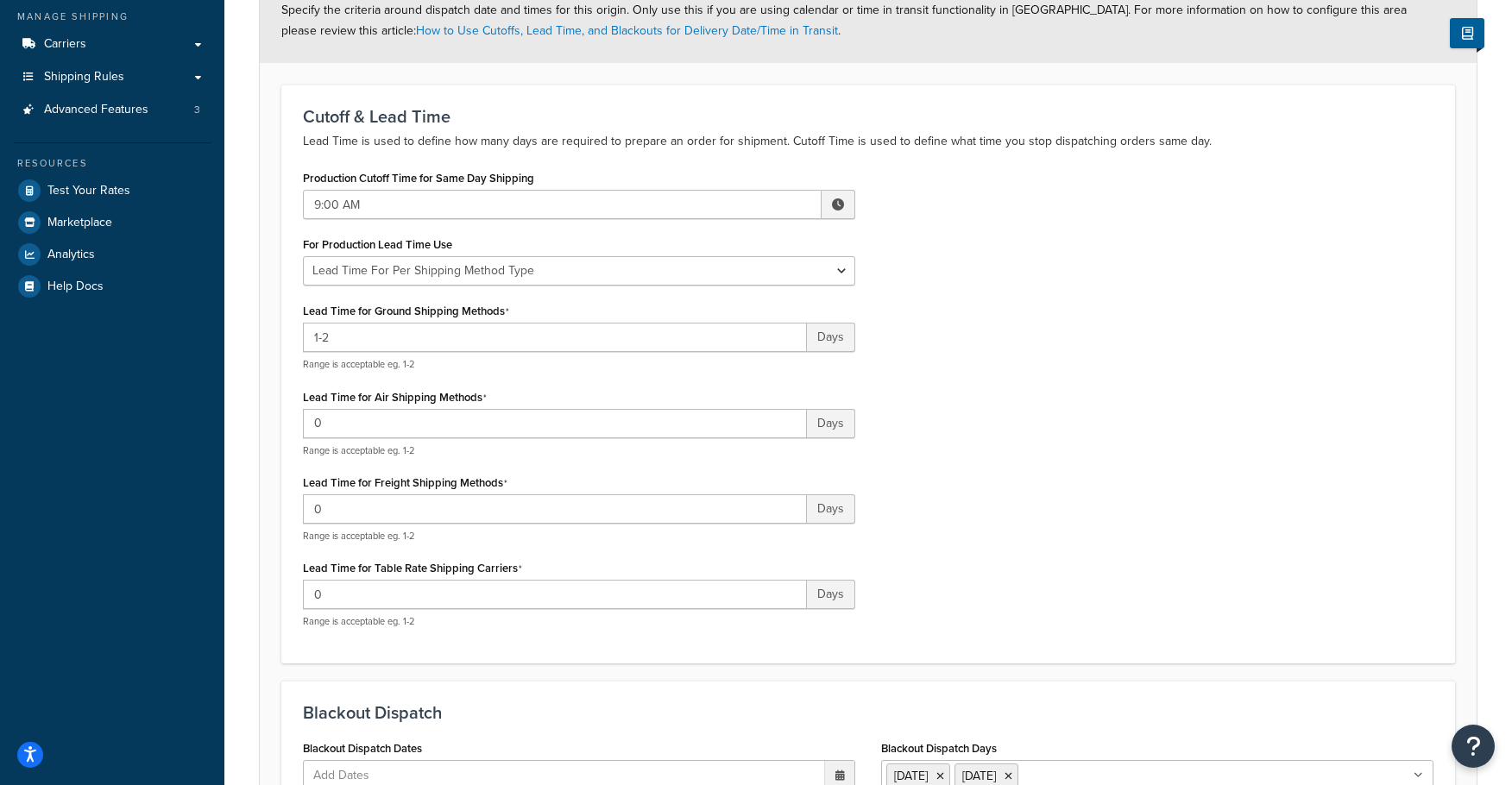
scroll to position [0, 0]
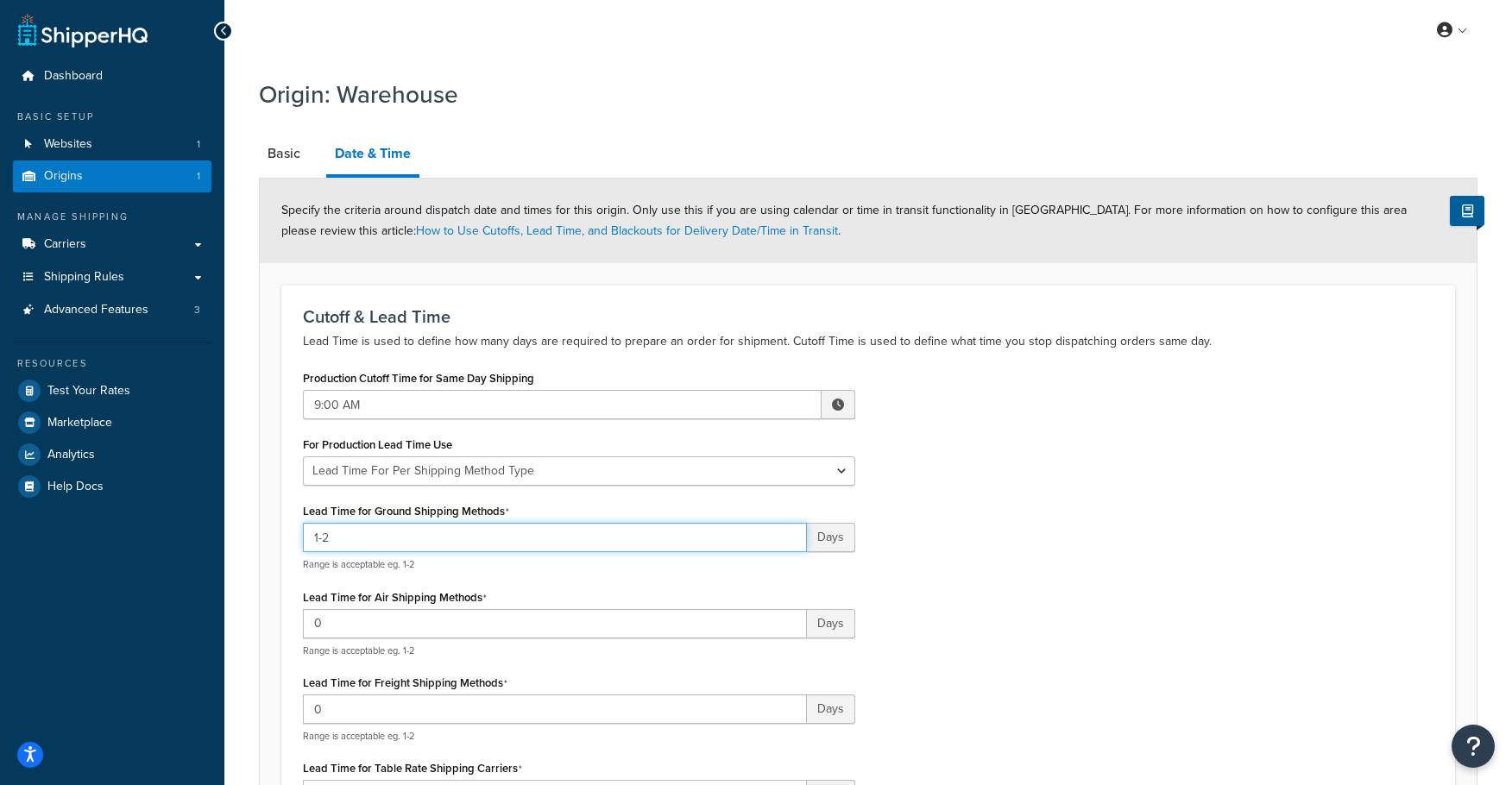
drag, startPoint x: 366, startPoint y: 538, endPoint x: 249, endPoint y: 541, distance: 117.0
click at [249, 541] on div "Origin: Warehouse Basic Date & Time Specify the criteria around dispatch date a…" at bounding box center [867, 707] width 1287 height 1276
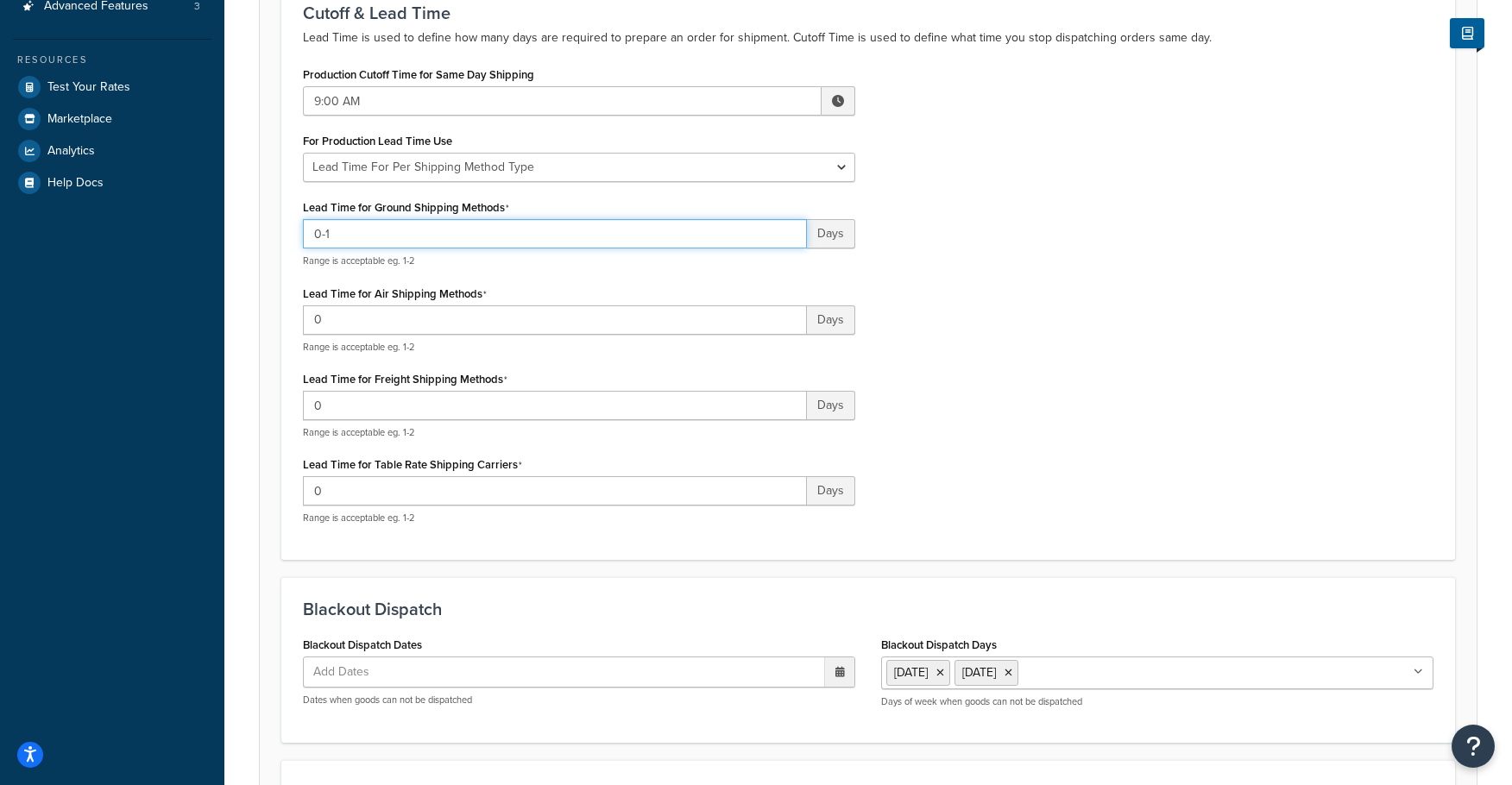
scroll to position [603, 0]
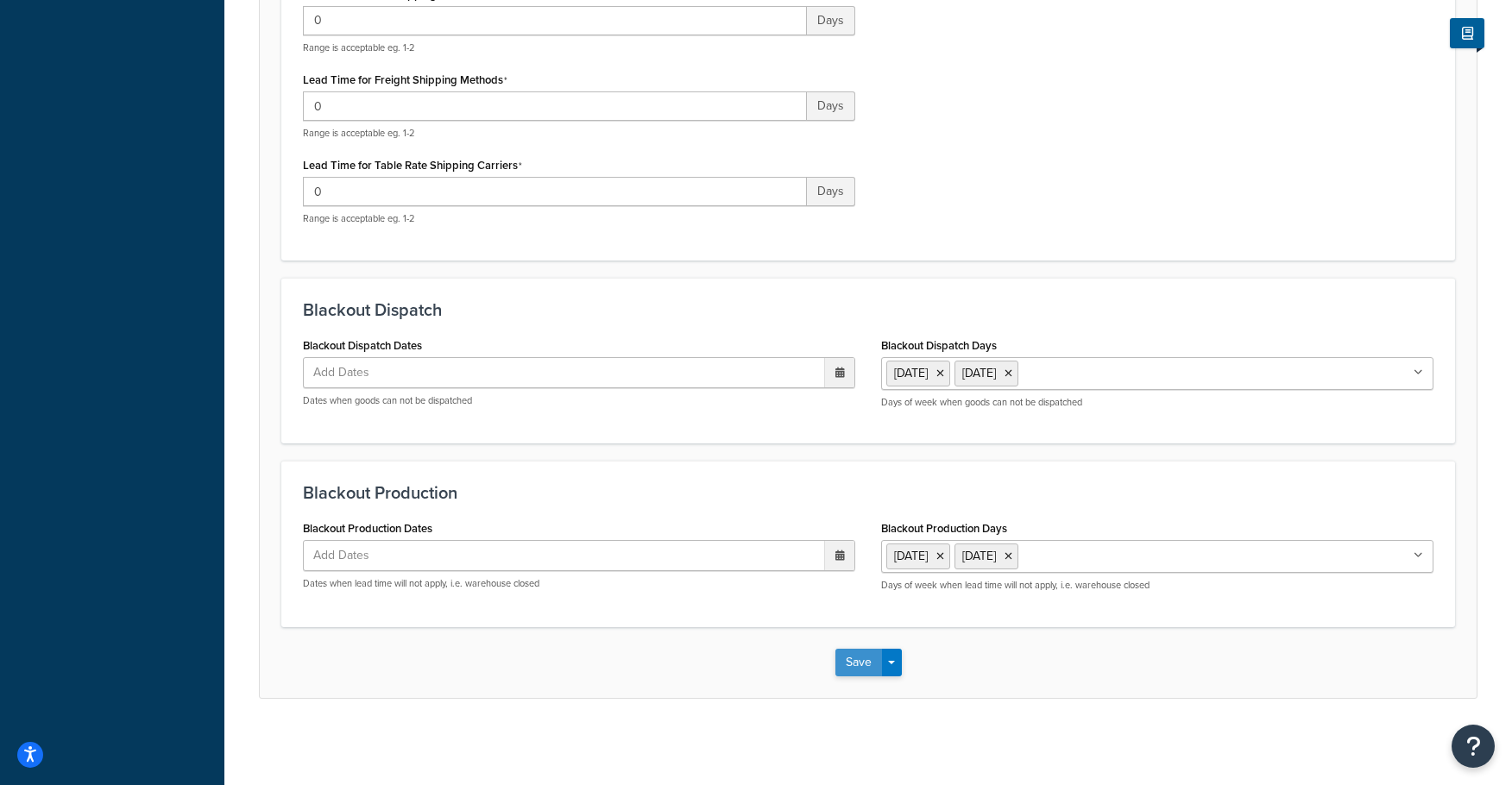
type input "0-1"
click at [855, 676] on button "Save" at bounding box center [858, 662] width 46 height 28
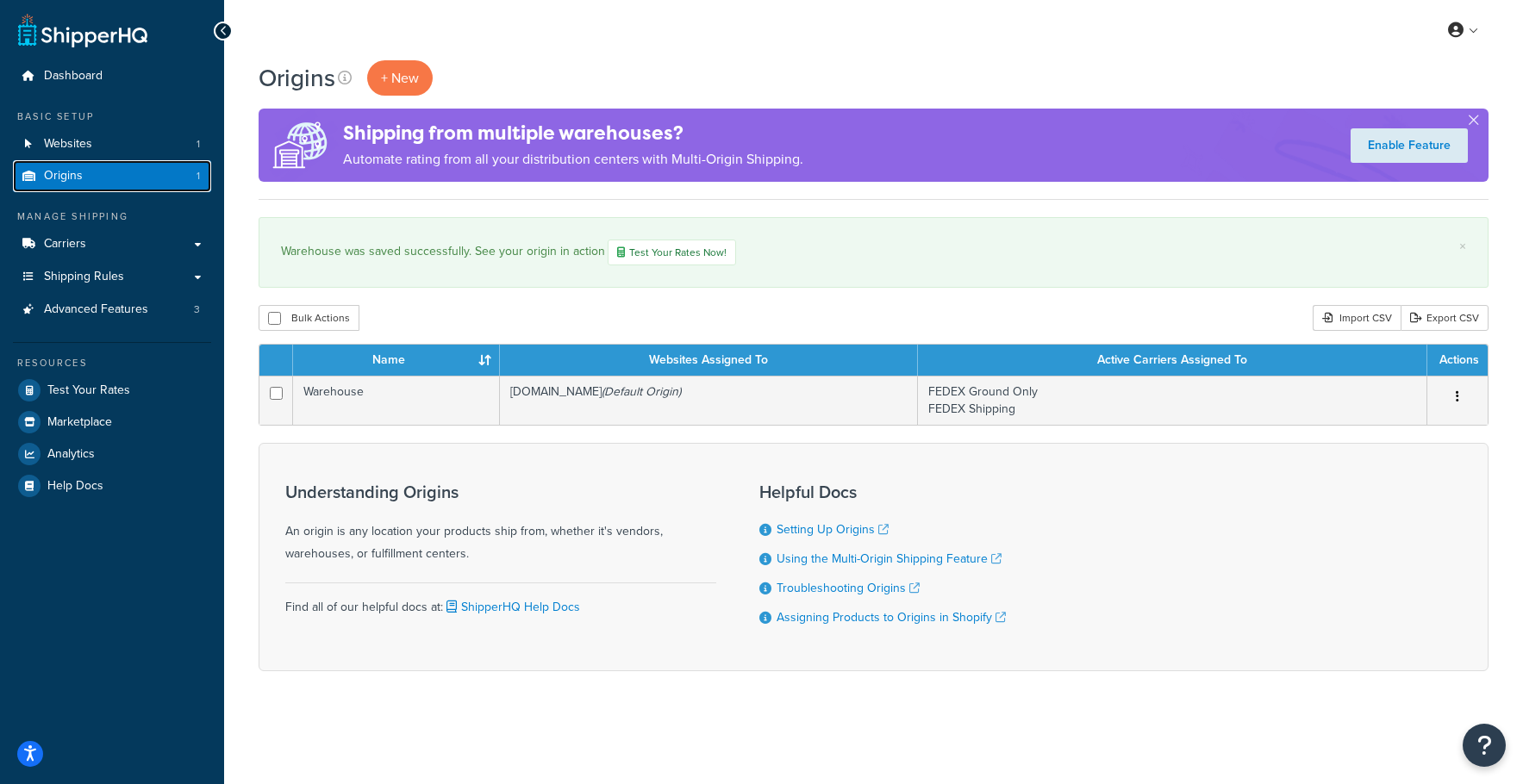
click at [138, 160] on link "Origins 1" at bounding box center [112, 176] width 198 height 31
click at [136, 142] on link "Websites 1" at bounding box center [112, 144] width 198 height 31
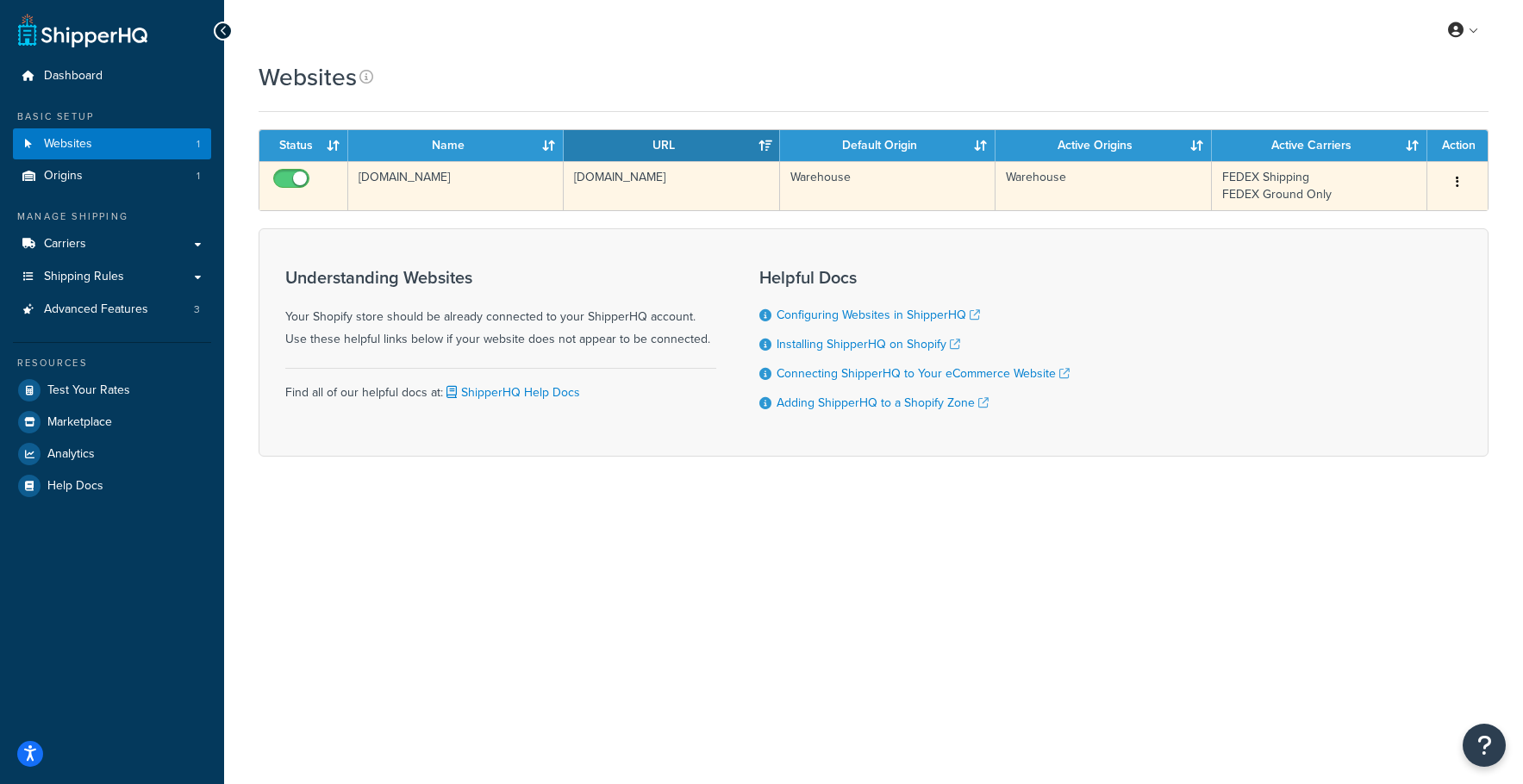
click at [676, 186] on td "[DOMAIN_NAME]" at bounding box center [671, 185] width 216 height 49
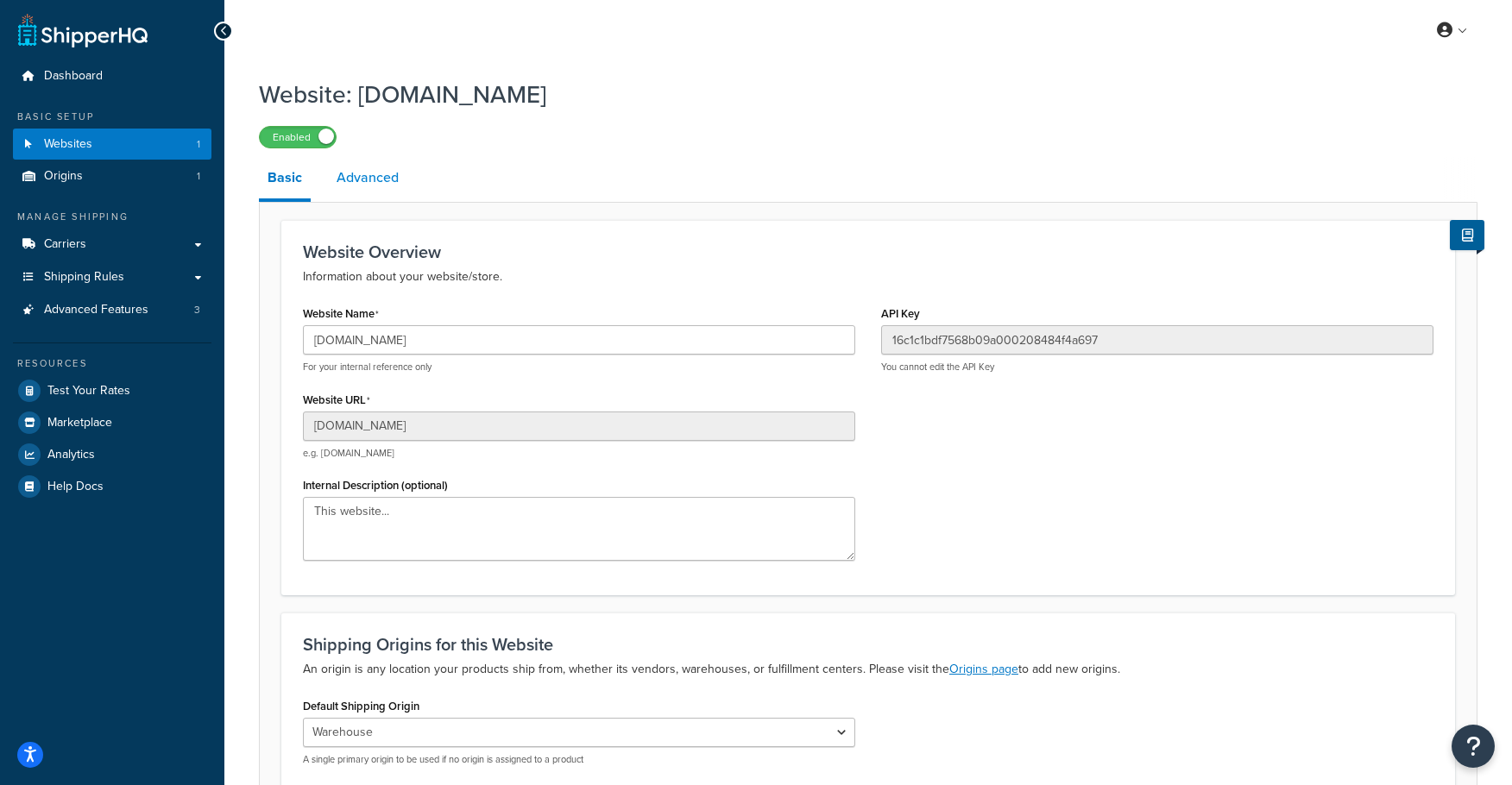
click at [369, 181] on link "Advanced" at bounding box center [368, 177] width 80 height 41
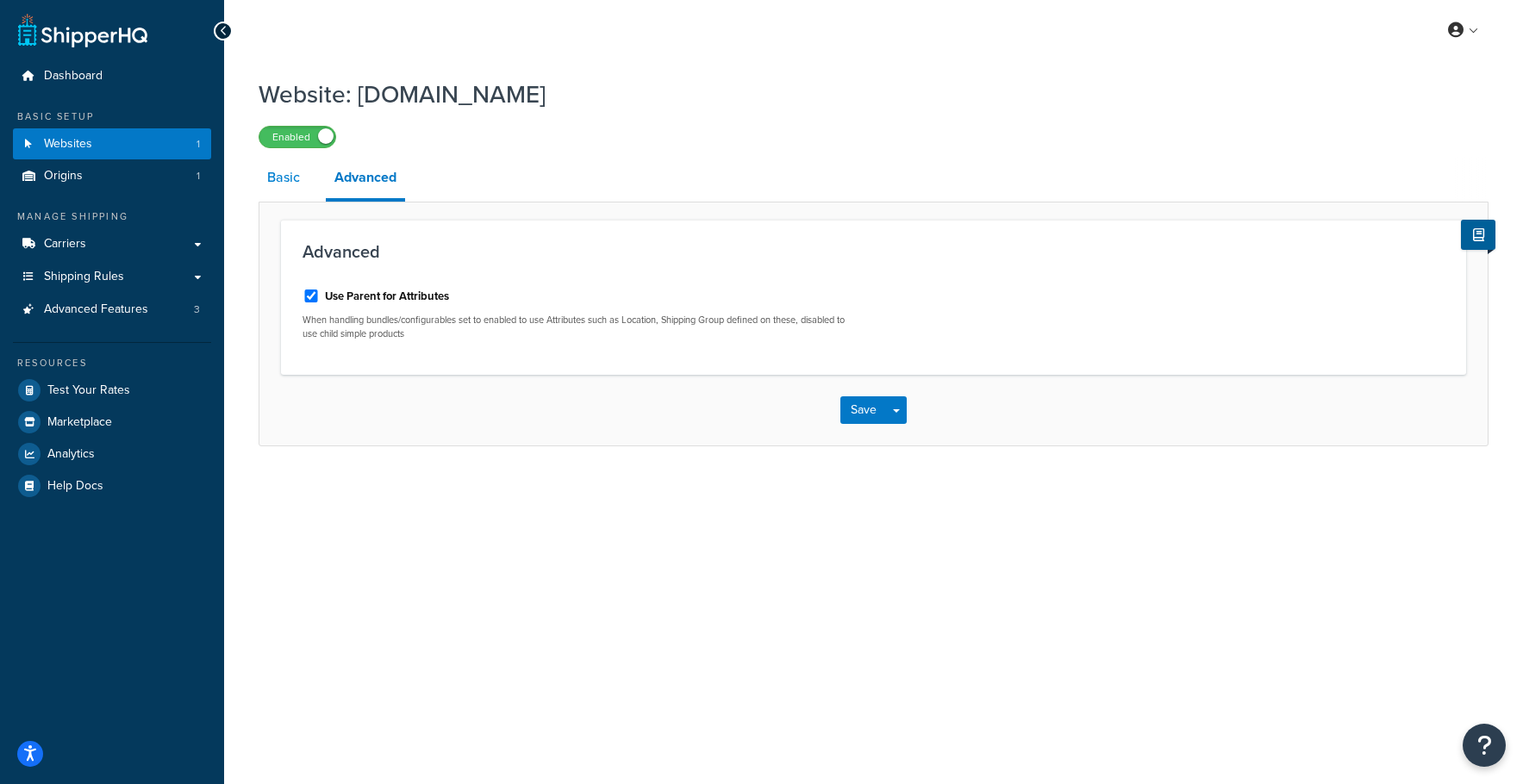
click at [277, 172] on link "Basic" at bounding box center [283, 177] width 50 height 41
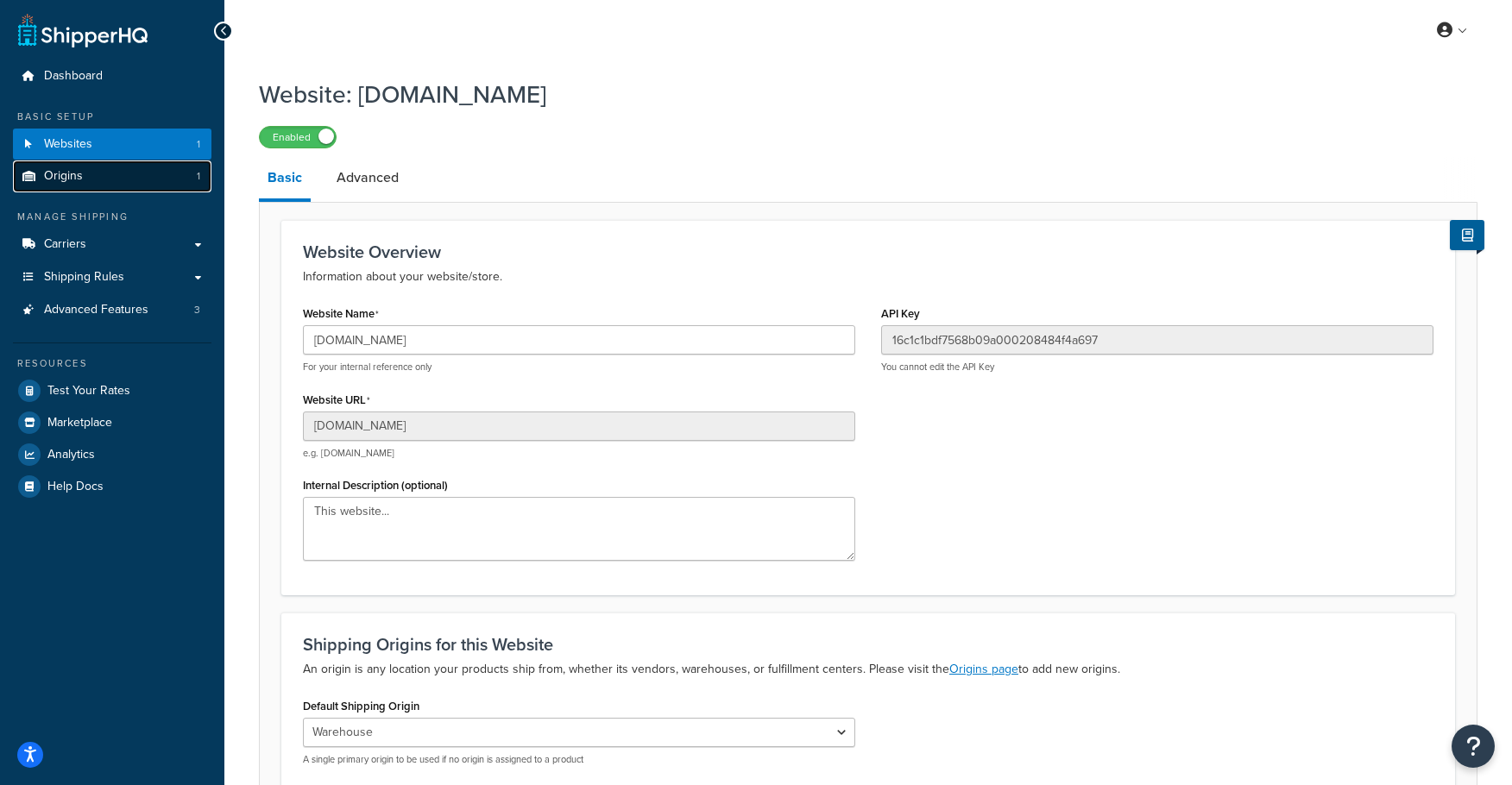
click at [80, 186] on link "Origins 1" at bounding box center [112, 176] width 199 height 32
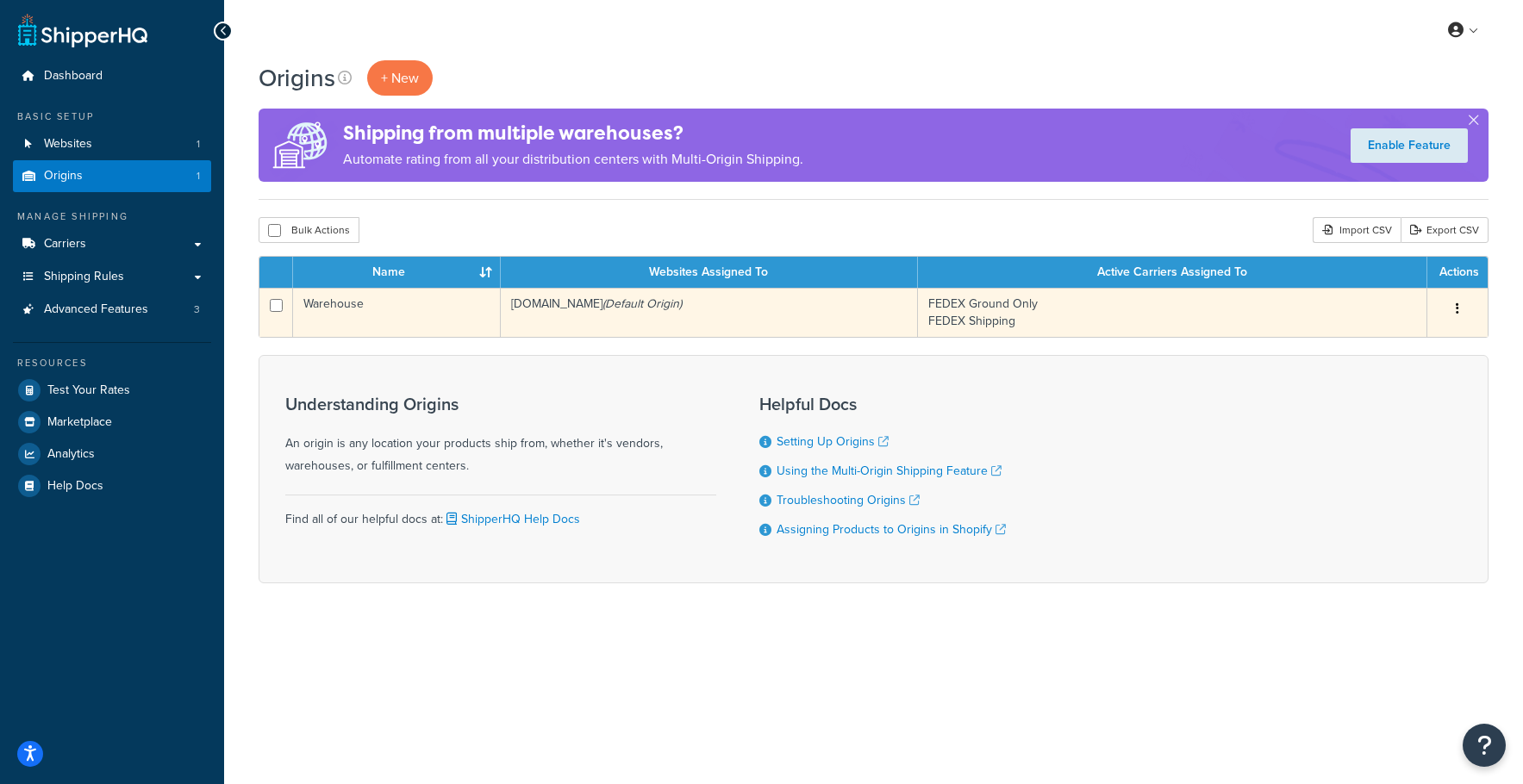
click at [416, 310] on td "Warehouse" at bounding box center [397, 312] width 208 height 49
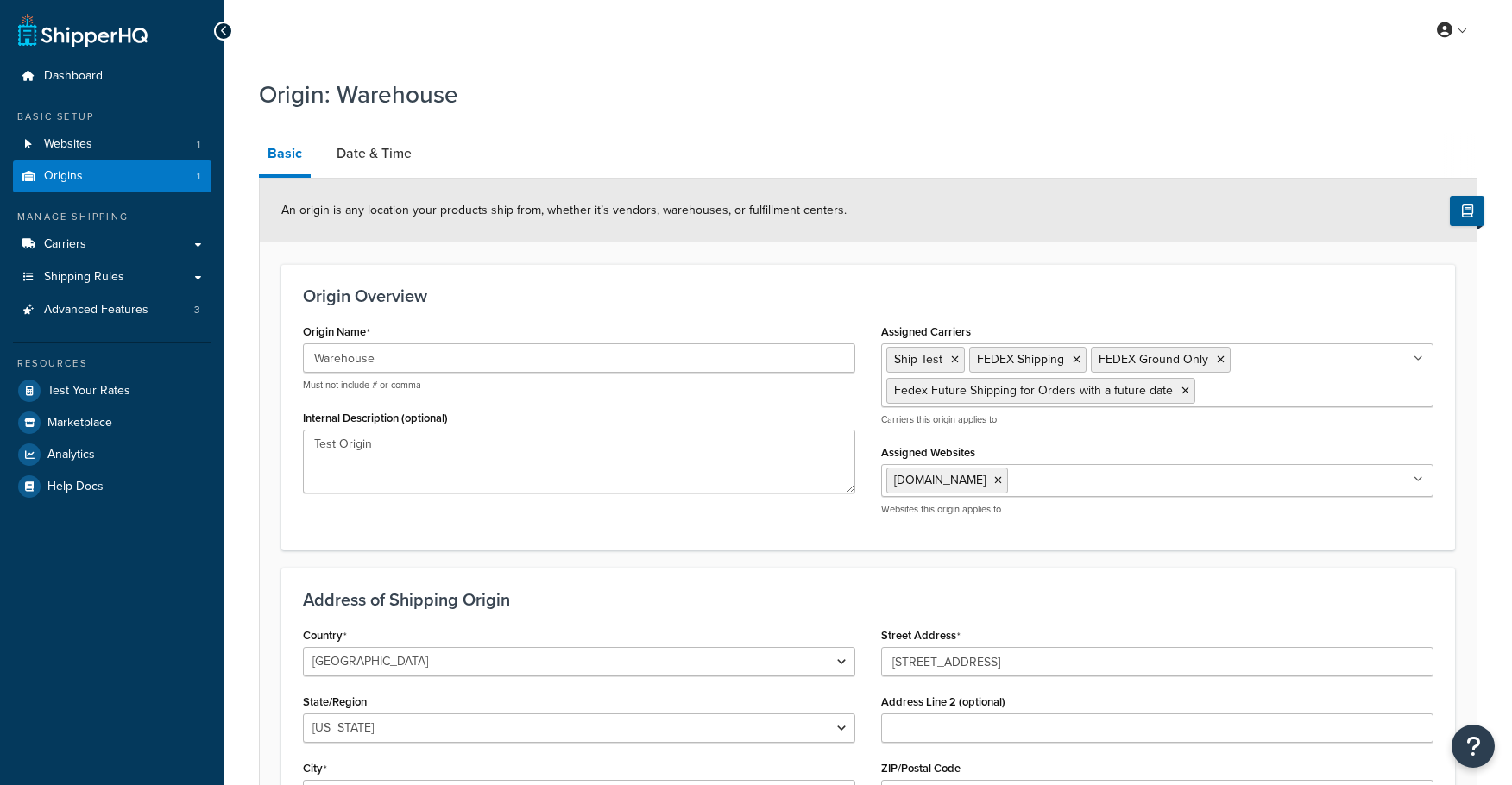
select select "30"
click at [325, 149] on li "Basic" at bounding box center [293, 155] width 69 height 45
click at [359, 156] on link "Date & Time" at bounding box center [374, 153] width 93 height 41
select select "PER_SHIPPING_METHOD_TYPE"
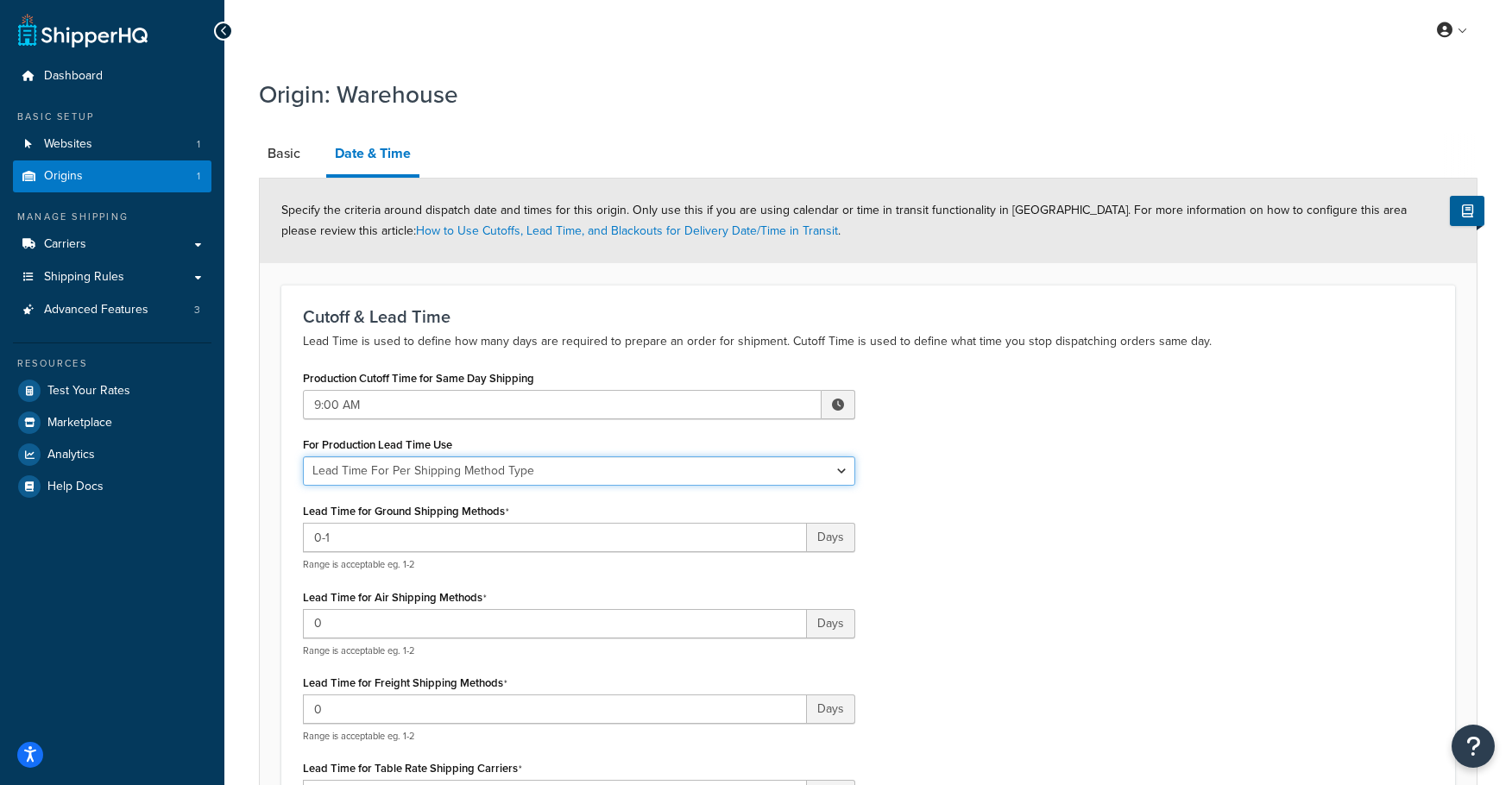
click at [387, 467] on select "Global Lead Time For This Origin Lead Time For Per Shipping Method Type" at bounding box center [578, 472] width 552 height 30
click at [1064, 509] on div "Production Cutoff Time for Same Day Shipping 9:00 AM ▲ 9 ▼ : ▲ 00 ▼ ▲ AM ▼ For …" at bounding box center [867, 604] width 1156 height 476
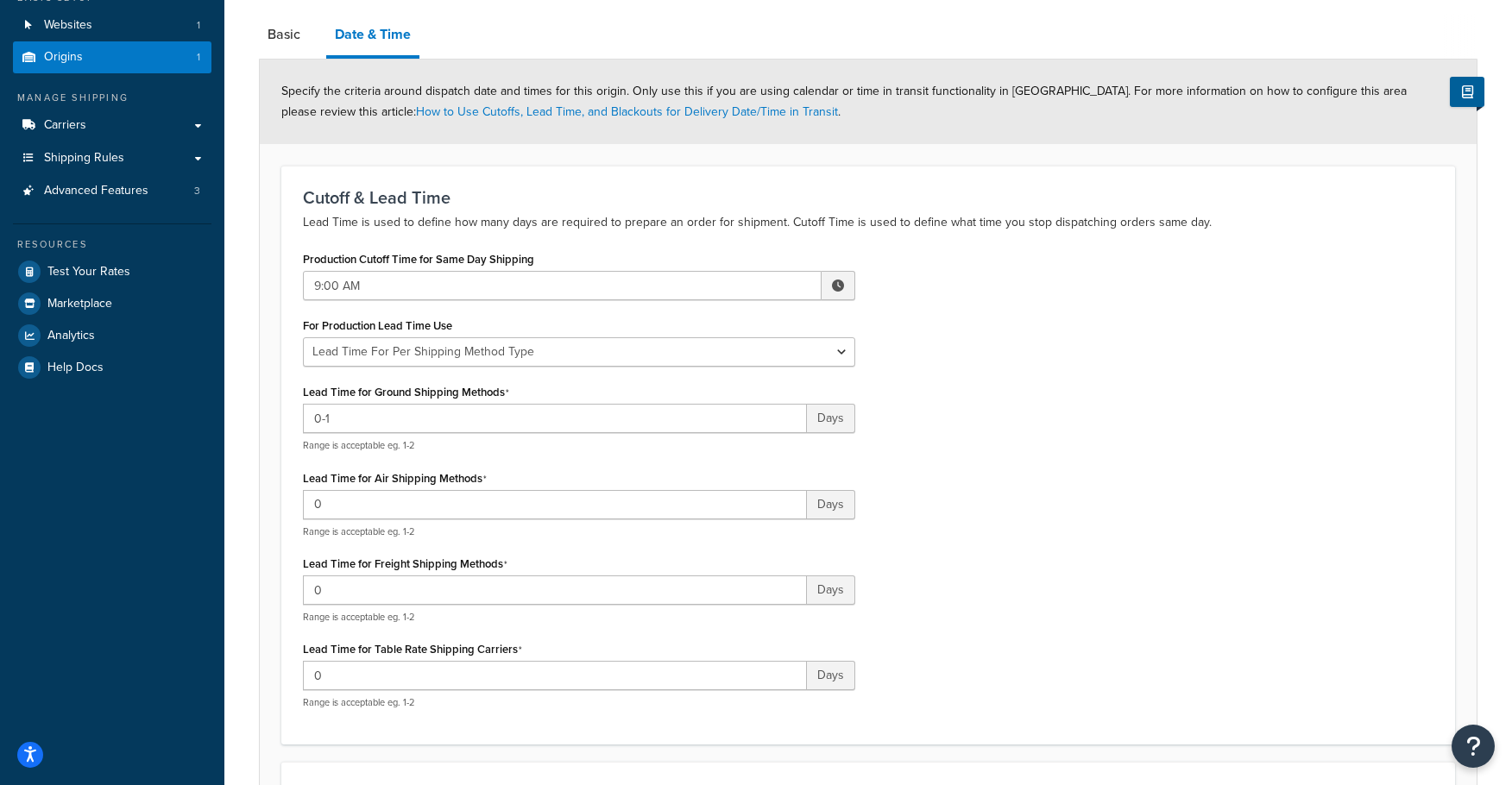
scroll to position [87, 0]
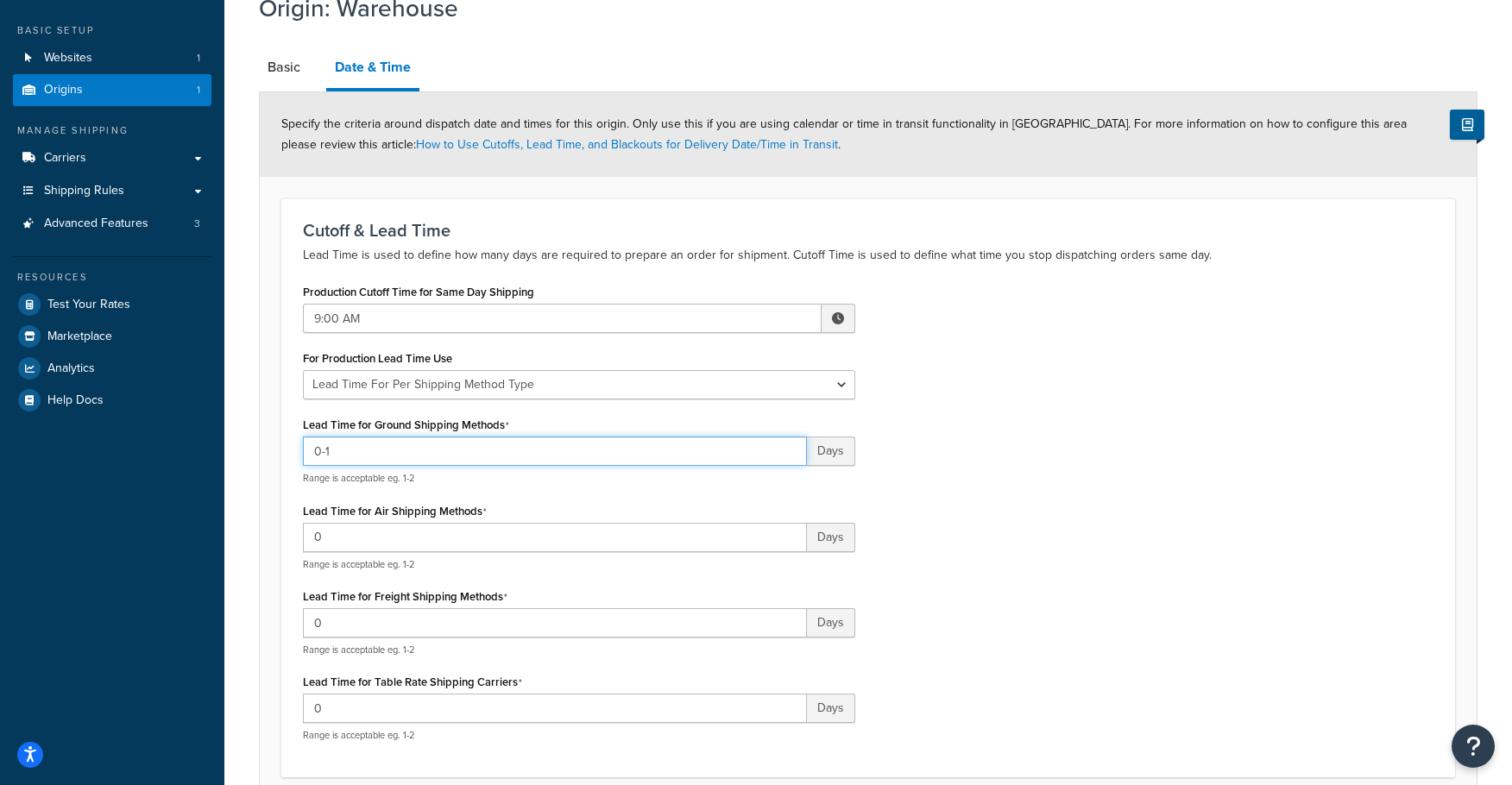
click at [414, 455] on input "0-1" at bounding box center [555, 452] width 504 height 30
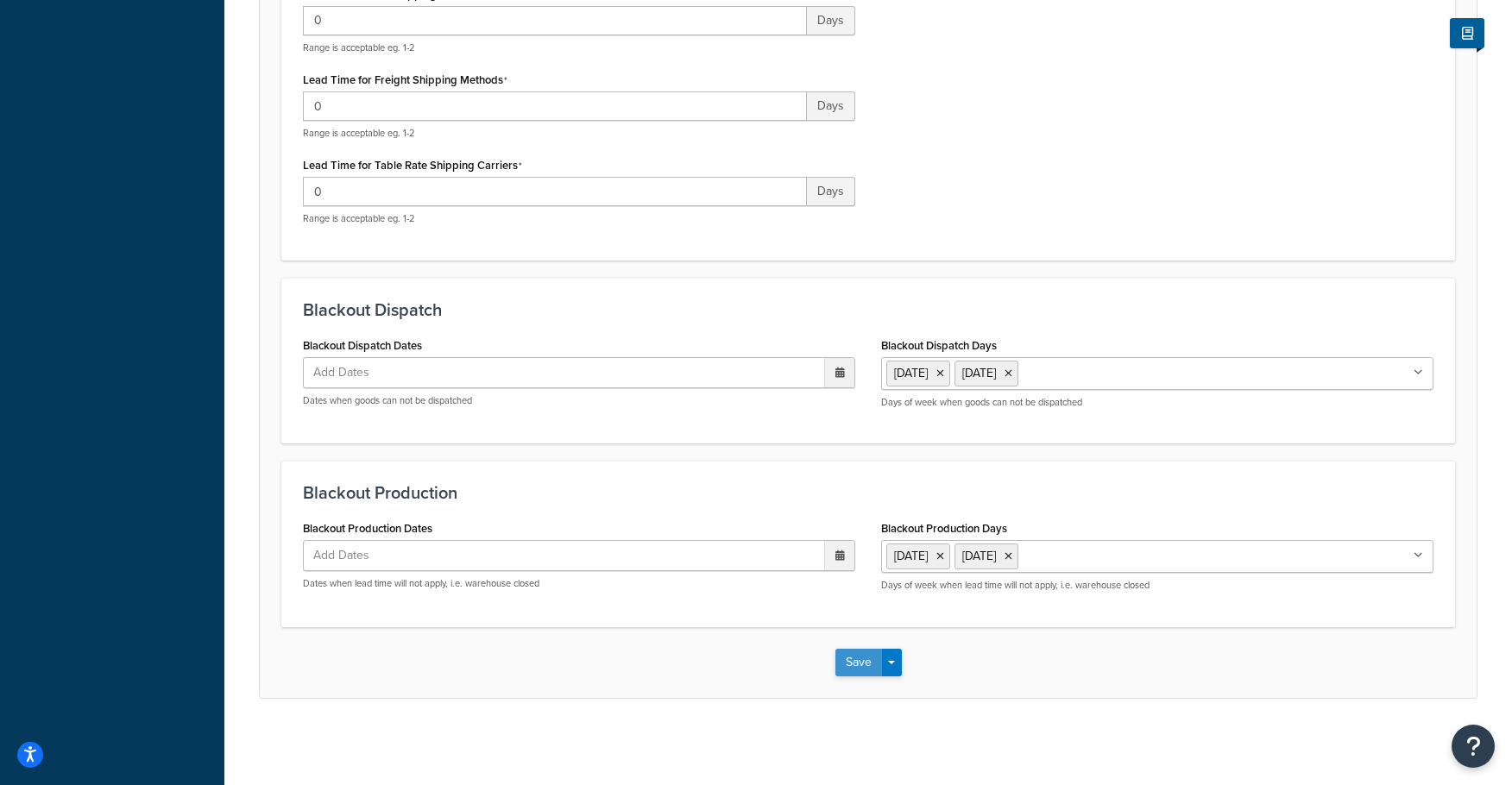
type input "0-2"
click at [848, 655] on button "Save" at bounding box center [858, 662] width 46 height 28
